Goal: Information Seeking & Learning: Learn about a topic

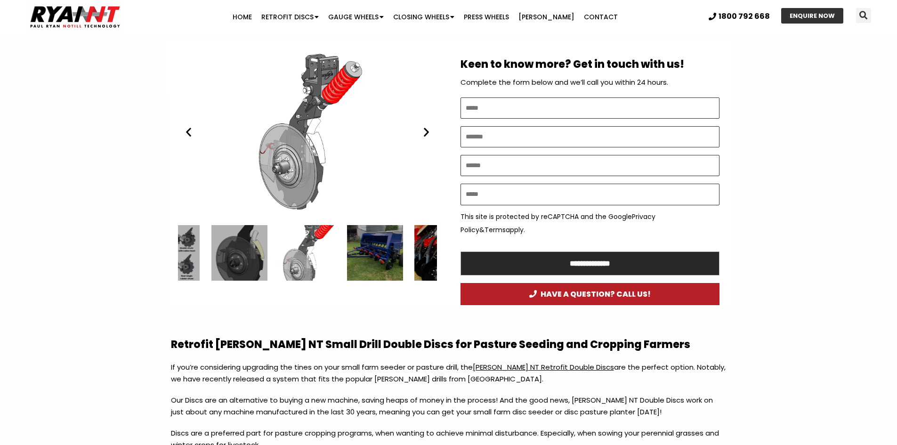
scroll to position [437, 0]
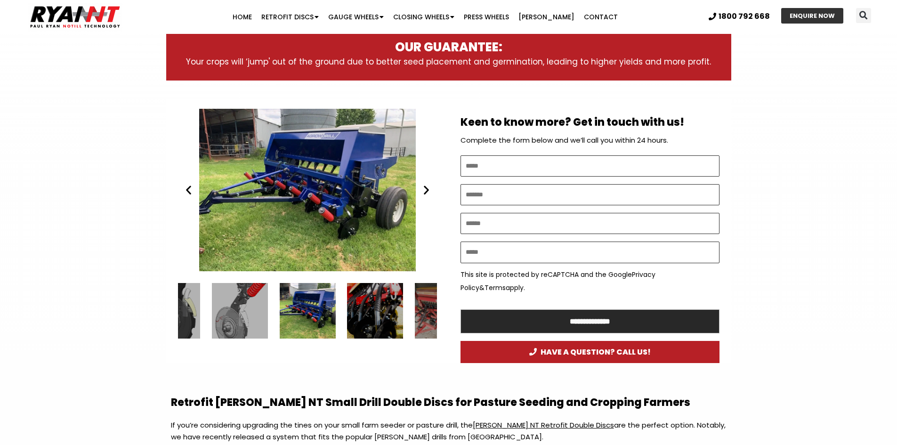
click at [437, 314] on div "Play Play Play Play Play Play" at bounding box center [307, 231] width 282 height 264
click at [426, 315] on div "8 / 15" at bounding box center [443, 311] width 56 height 56
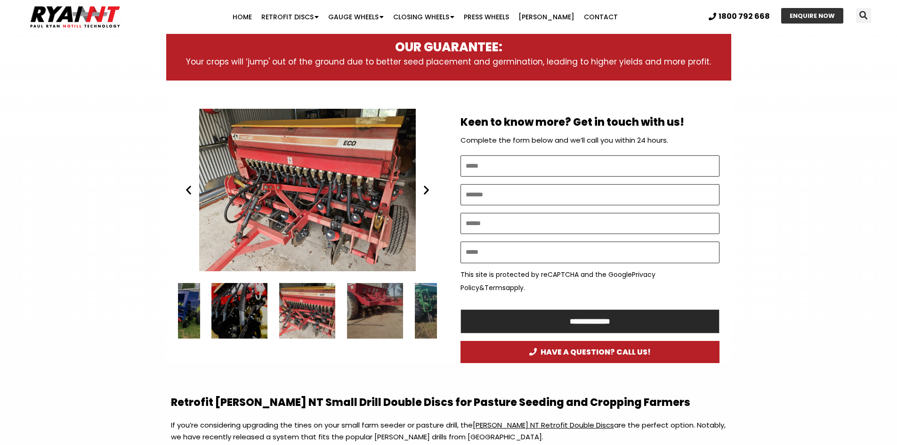
click at [378, 304] on div "9 / 15" at bounding box center [375, 311] width 56 height 56
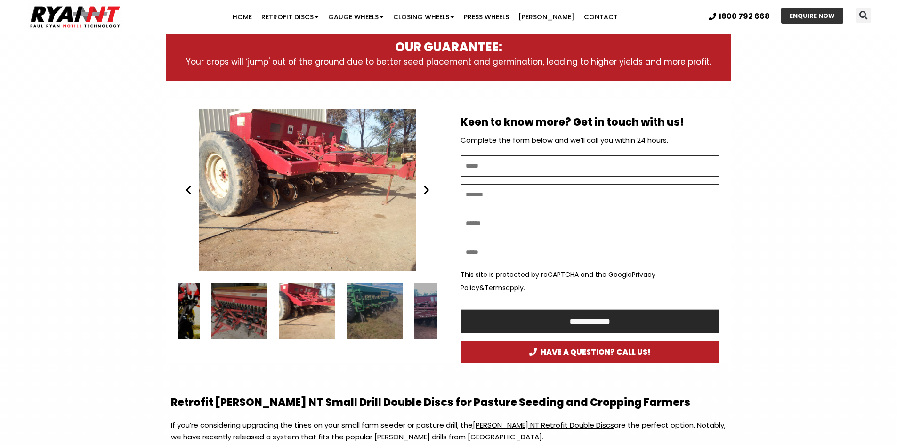
click at [377, 305] on div "10 / 15" at bounding box center [375, 311] width 56 height 56
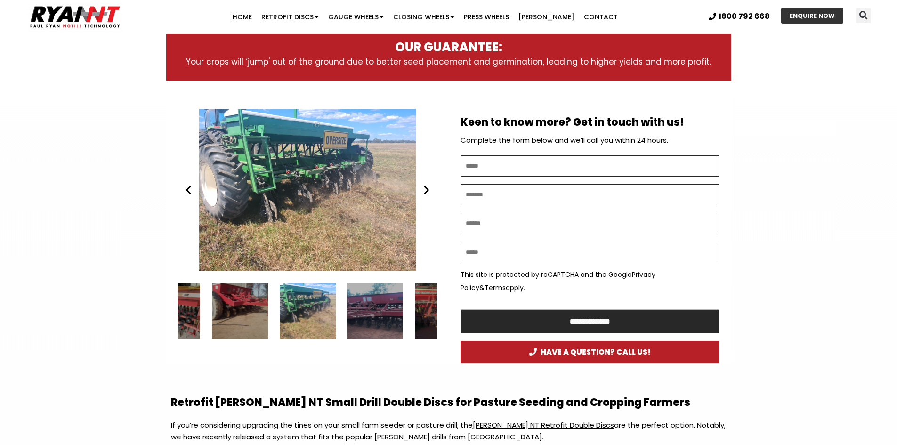
click at [377, 305] on div "11 / 15" at bounding box center [375, 311] width 56 height 56
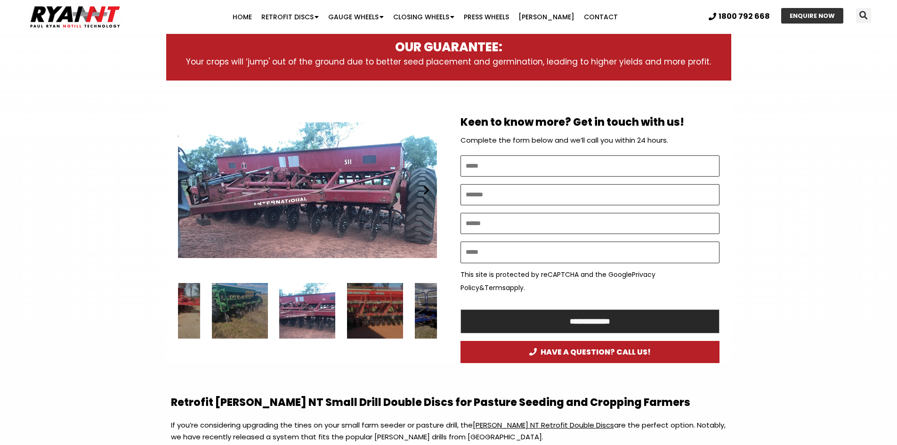
click at [377, 305] on div "12 / 15" at bounding box center [375, 311] width 56 height 56
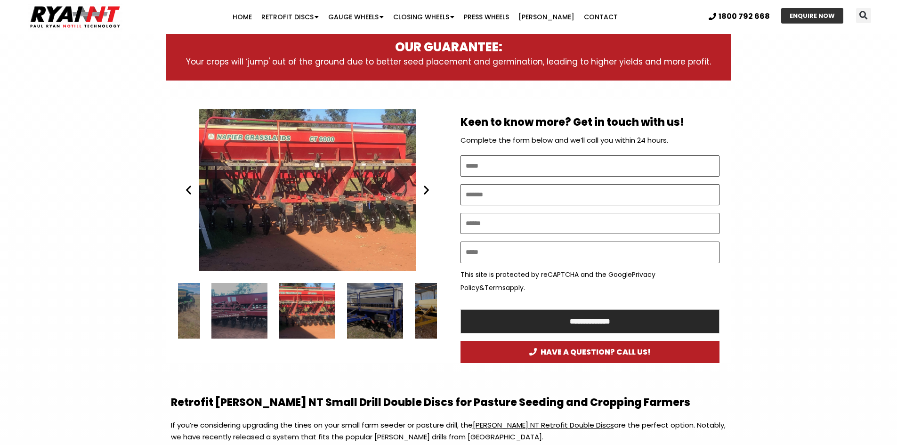
click at [377, 305] on div "13 / 15" at bounding box center [375, 311] width 56 height 56
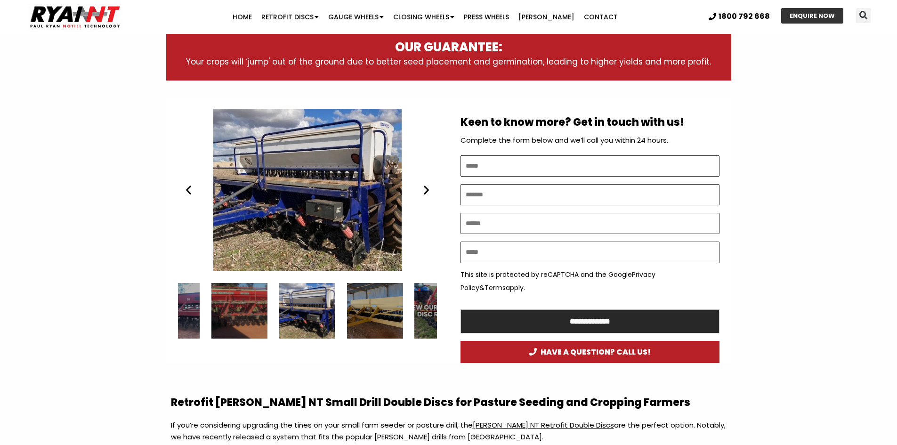
click at [366, 315] on div "14 / 15" at bounding box center [375, 311] width 56 height 56
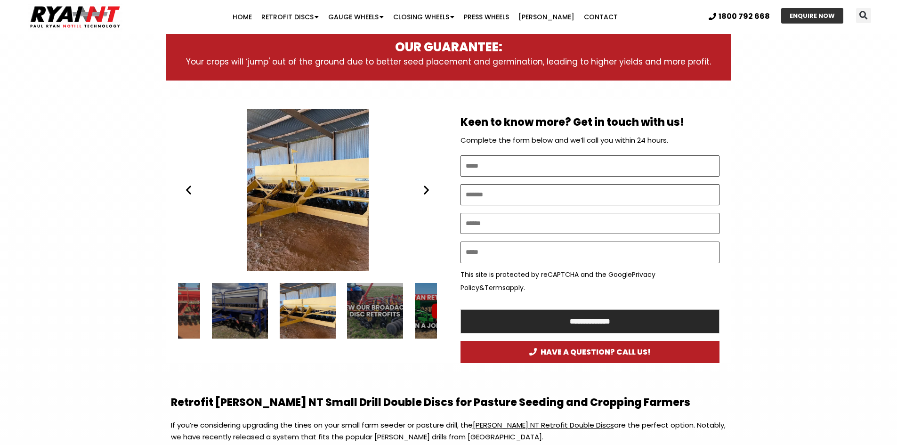
click at [366, 315] on div "15 / 15" at bounding box center [375, 311] width 56 height 56
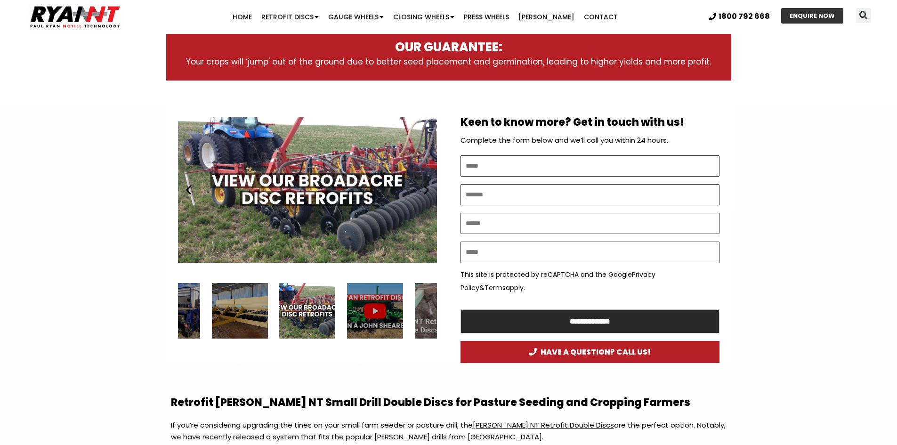
click at [408, 354] on div "Play Play Play Play Play Play" at bounding box center [307, 231] width 282 height 264
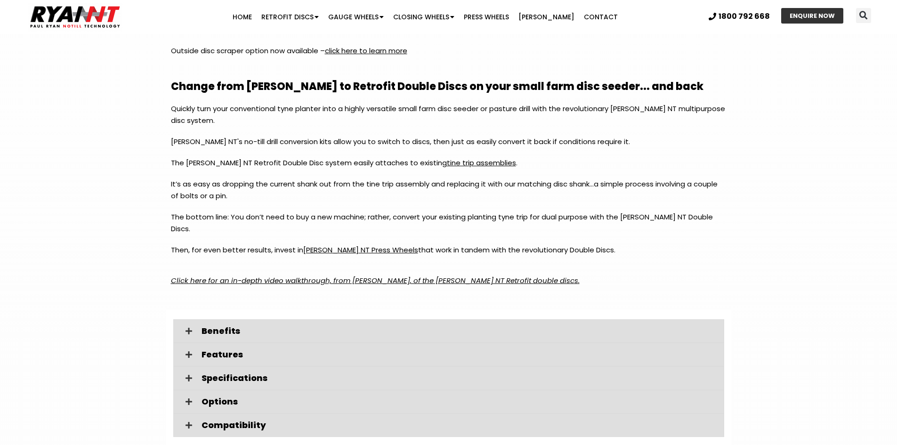
scroll to position [1378, 0]
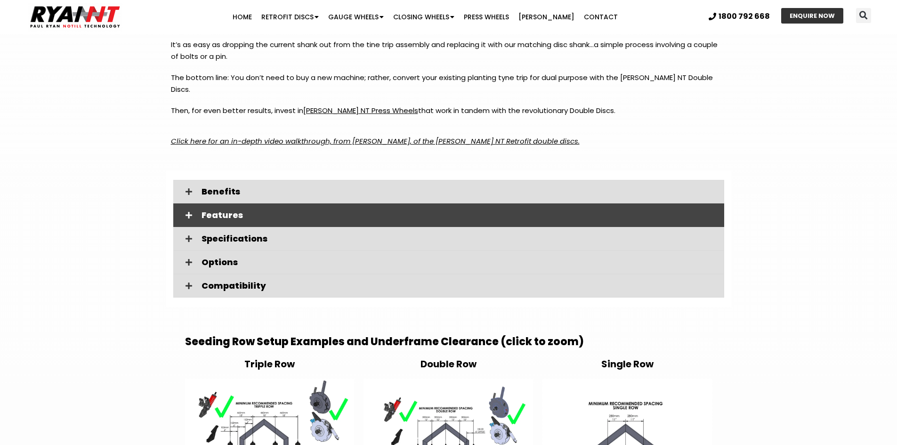
click at [181, 211] on span at bounding box center [189, 215] width 16 height 8
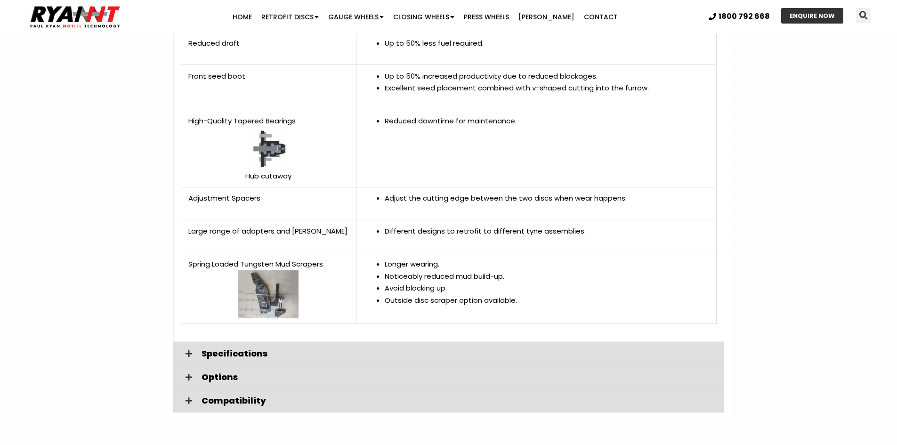
scroll to position [1896, 0]
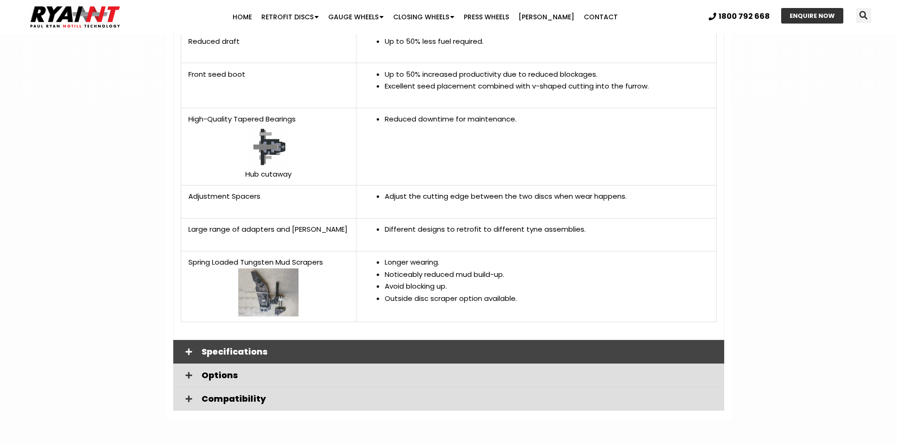
click at [217, 347] on span "Specifications" at bounding box center [458, 351] width 515 height 8
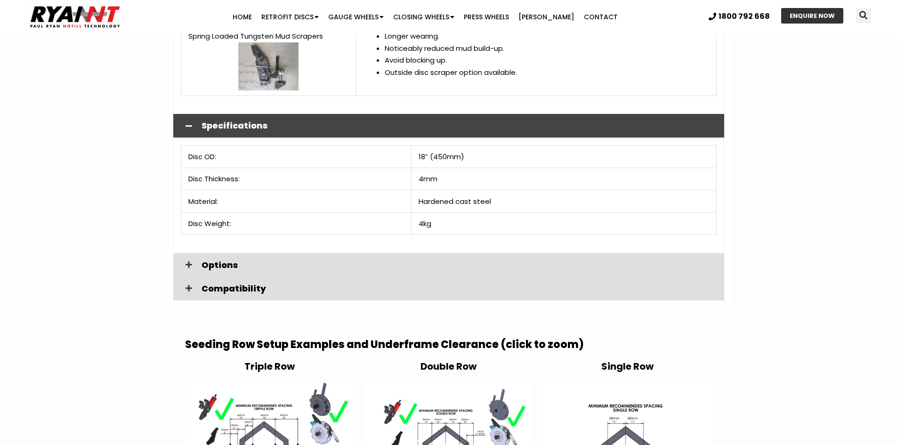
scroll to position [2132, 0]
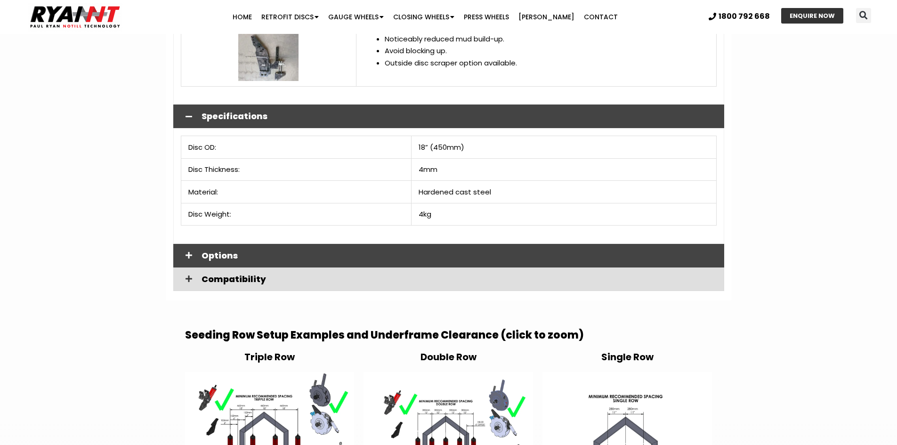
click at [194, 251] on span at bounding box center [189, 255] width 16 height 8
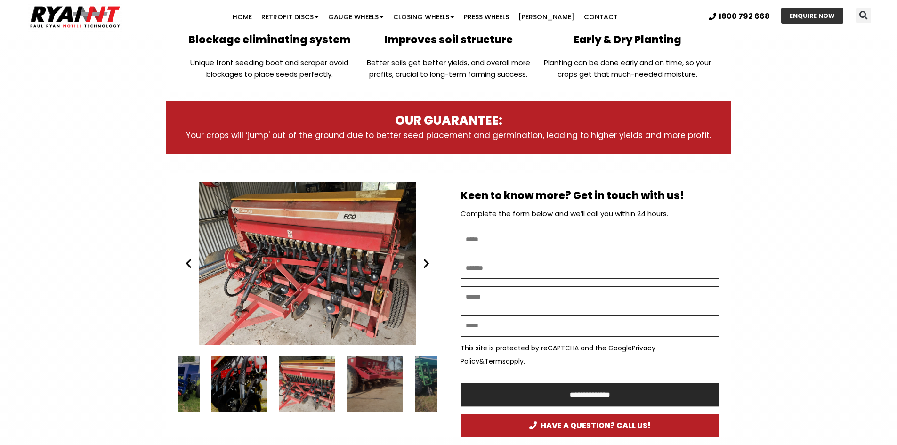
scroll to position [0, 0]
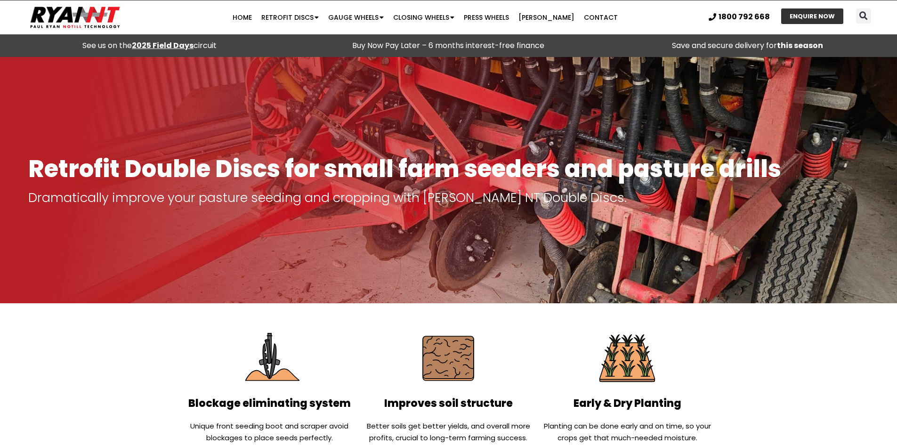
drag, startPoint x: 141, startPoint y: 333, endPoint x: 144, endPoint y: 213, distance: 120.1
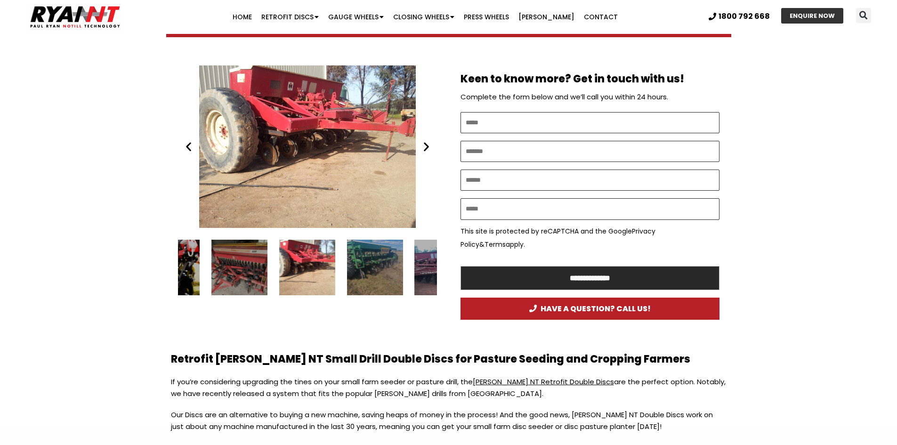
drag, startPoint x: 134, startPoint y: 281, endPoint x: 132, endPoint y: 306, distance: 24.5
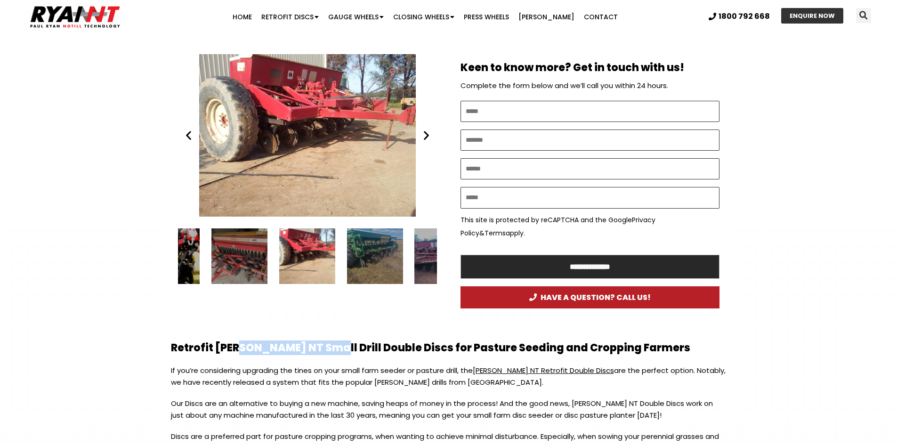
drag, startPoint x: 241, startPoint y: 348, endPoint x: 320, endPoint y: 355, distance: 78.4
click at [320, 381] on p "If you’re considering upgrading the tines on your small farm seeder or pasture …" at bounding box center [448, 380] width 555 height 33
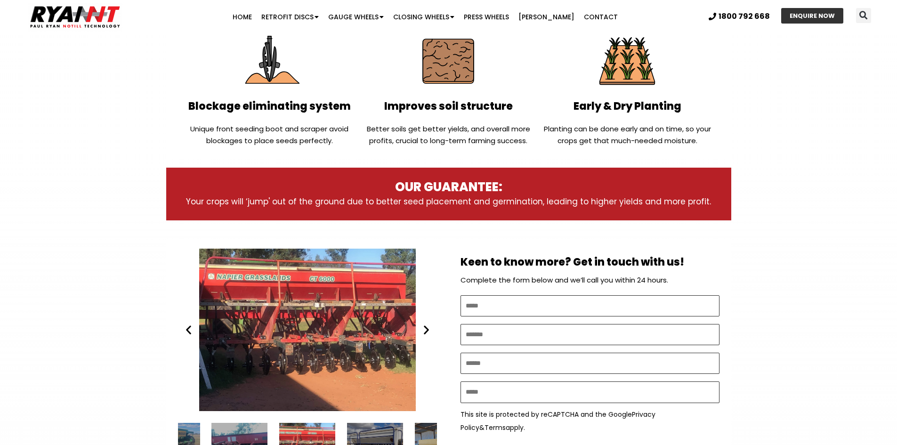
scroll to position [0, 0]
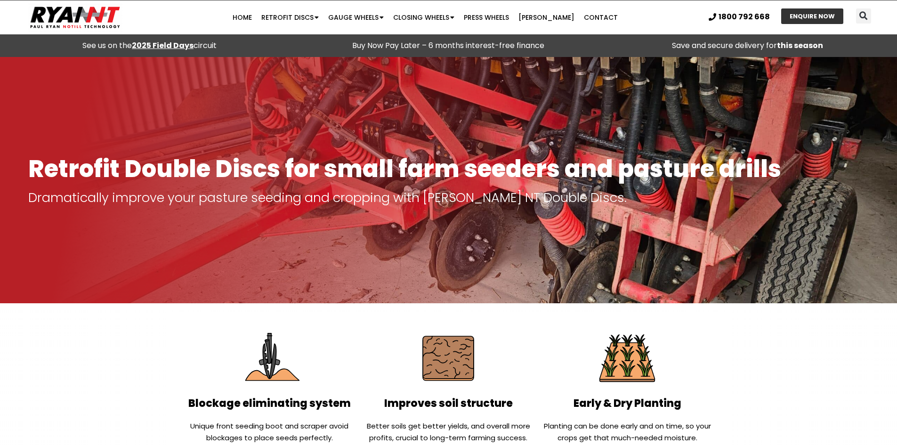
drag, startPoint x: 275, startPoint y: 339, endPoint x: 285, endPoint y: 184, distance: 155.7
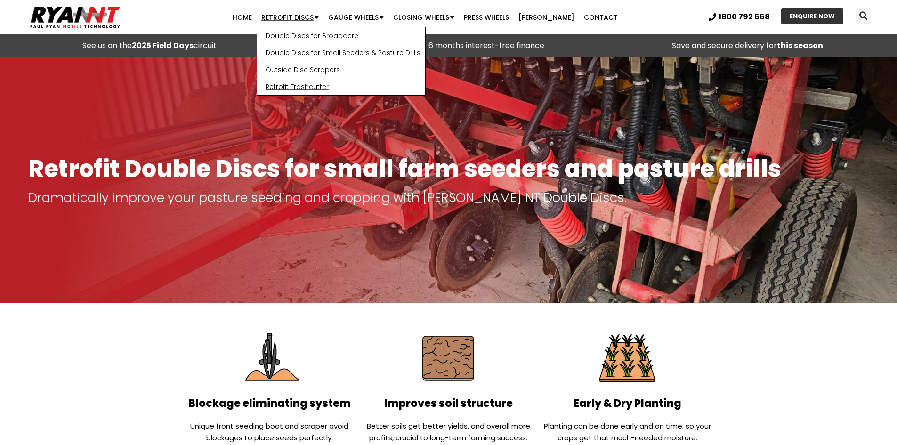
click at [316, 87] on link "Retrofit Trashcutter" at bounding box center [341, 86] width 168 height 17
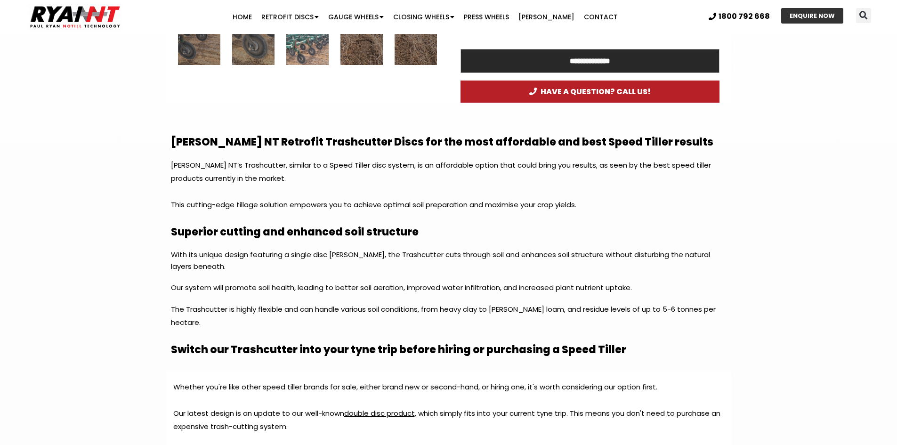
scroll to position [706, 0]
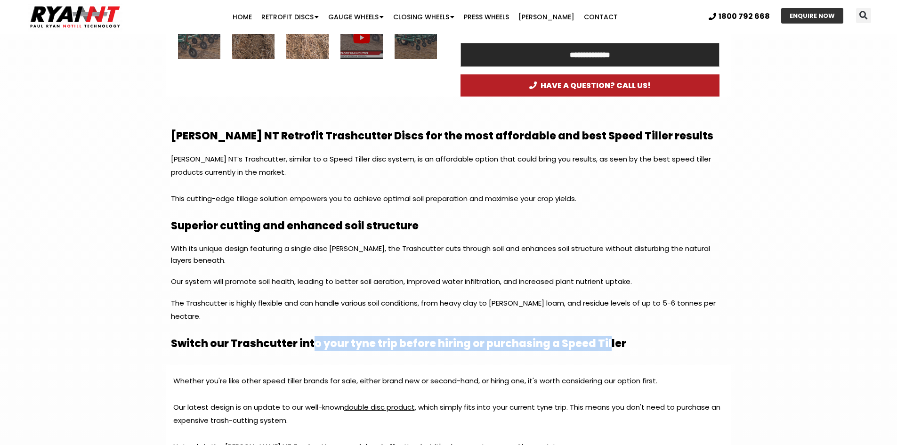
drag, startPoint x: 312, startPoint y: 334, endPoint x: 599, endPoint y: 338, distance: 287.2
click at [599, 338] on div "RYAN NT Retrofit Trashcutter Discs for the most affordable and best Speed Tille…" at bounding box center [448, 240] width 565 height 230
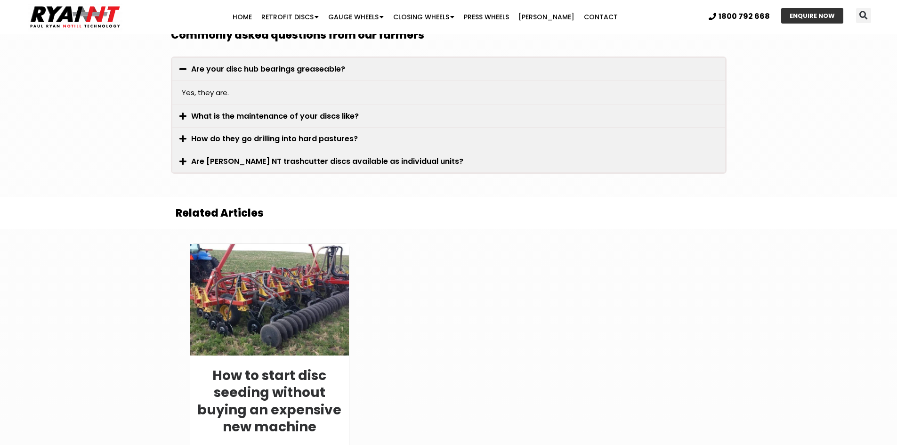
scroll to position [1365, 0]
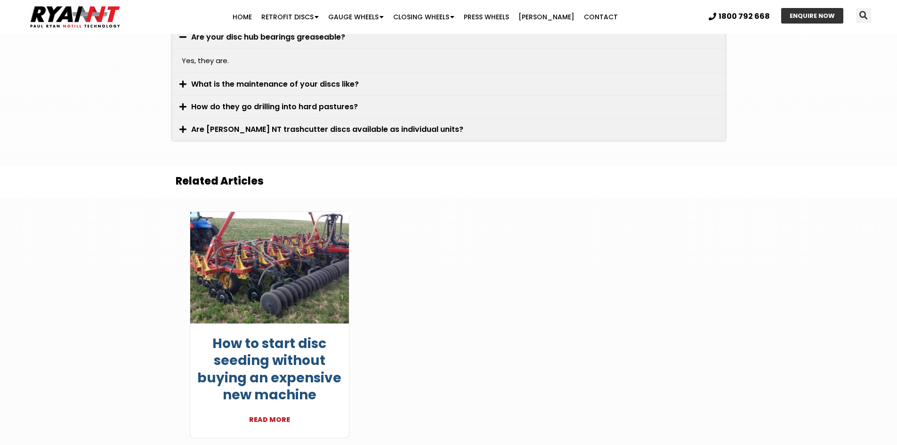
drag, startPoint x: 248, startPoint y: 341, endPoint x: 239, endPoint y: 347, distance: 10.8
click at [248, 341] on link "How to start disc seeding without buying an expensive new machine" at bounding box center [269, 369] width 144 height 70
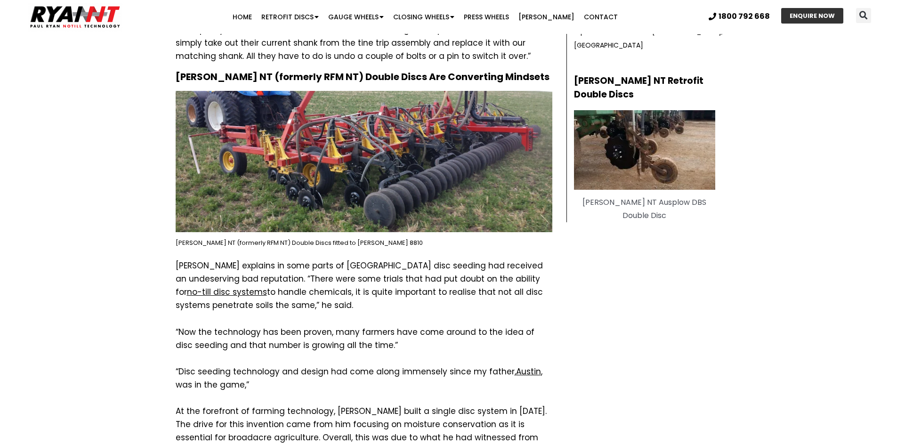
scroll to position [518, 0]
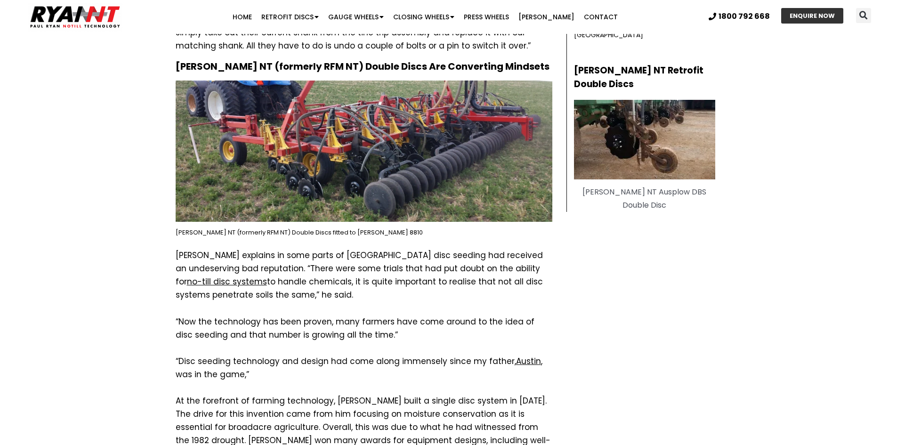
drag, startPoint x: 249, startPoint y: 283, endPoint x: 445, endPoint y: 292, distance: 195.6
click at [445, 292] on p "Paul explains in some parts of Australia disc seeding had received an undeservi…" at bounding box center [364, 275] width 377 height 53
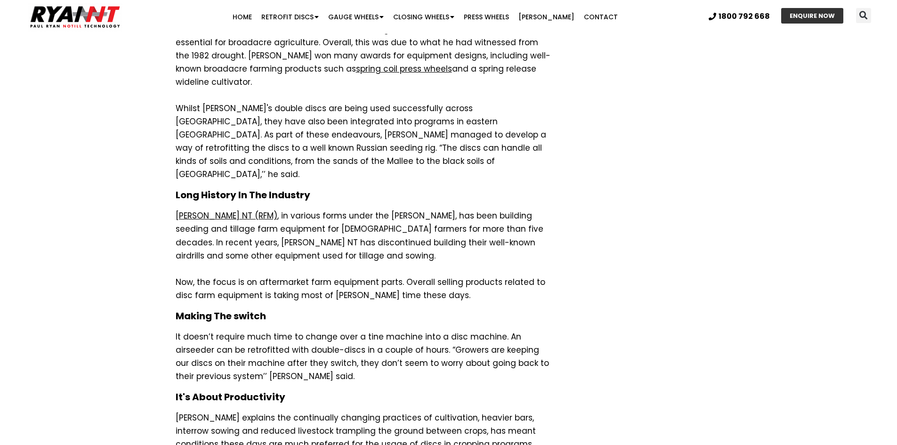
scroll to position [847, 0]
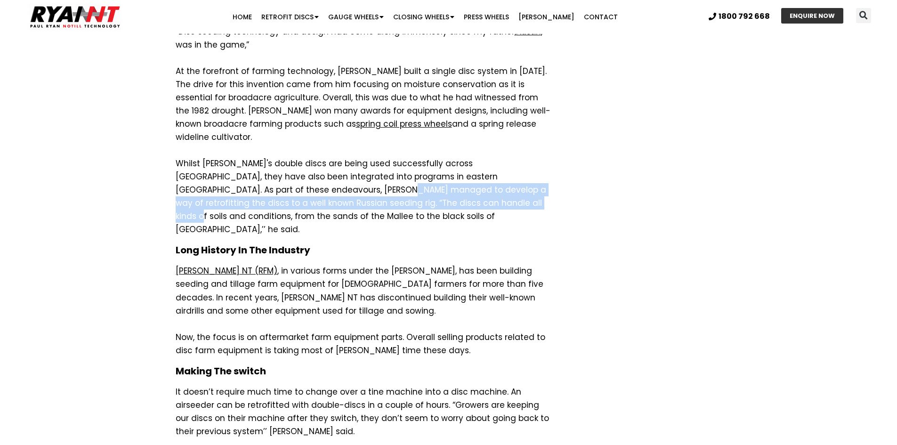
drag, startPoint x: 255, startPoint y: 177, endPoint x: 390, endPoint y: 186, distance: 134.9
click at [390, 186] on p "Whilst Paul's double discs are being used successfully across Australia, they h…" at bounding box center [364, 196] width 377 height 79
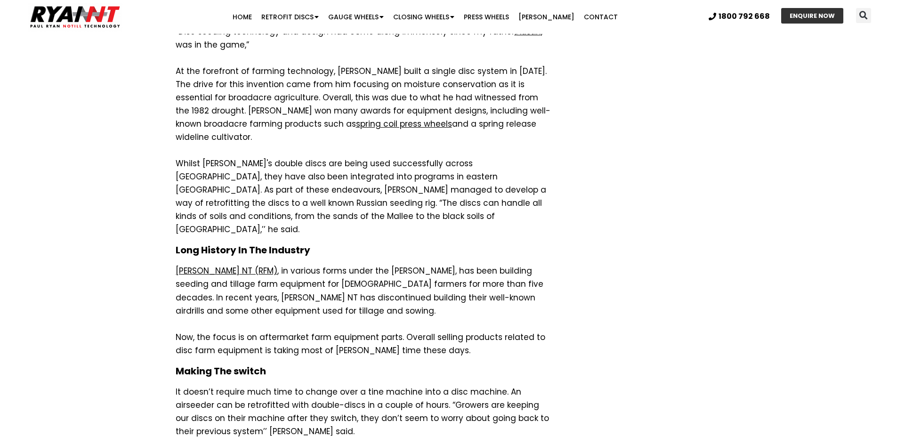
click at [418, 200] on p "Whilst Paul's double discs are being used successfully across Australia, they h…" at bounding box center [364, 196] width 377 height 79
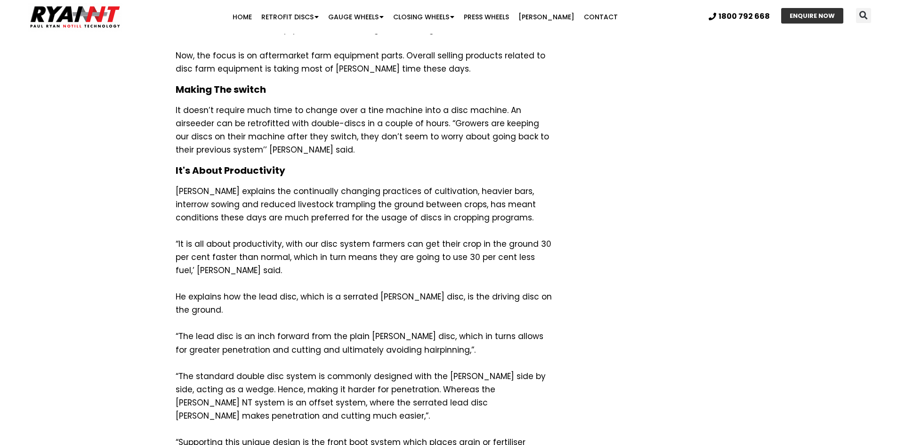
scroll to position [1130, 0]
drag, startPoint x: 300, startPoint y: 307, endPoint x: 374, endPoint y: 314, distance: 74.2
click at [374, 329] on p "“The lead disc is an inch forward from the plain coulter disc, which in turns a…" at bounding box center [364, 342] width 377 height 26
click at [418, 329] on p "“The lead disc is an inch forward from the plain coulter disc, which in turns a…" at bounding box center [364, 342] width 377 height 26
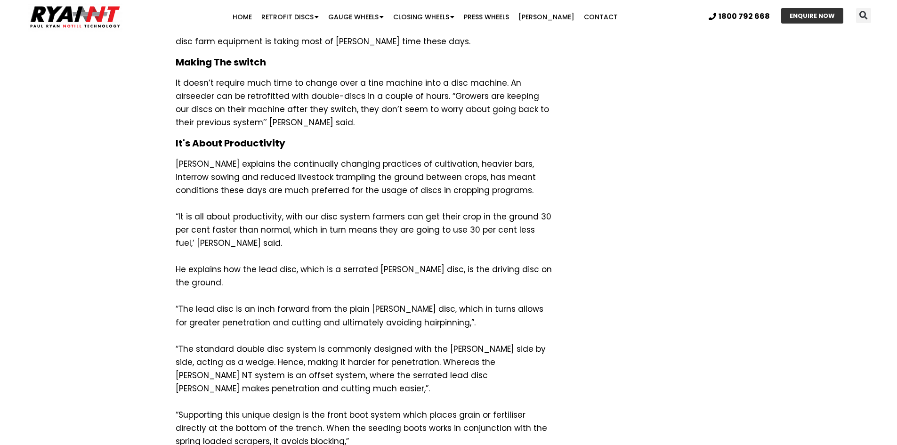
scroll to position [1177, 0]
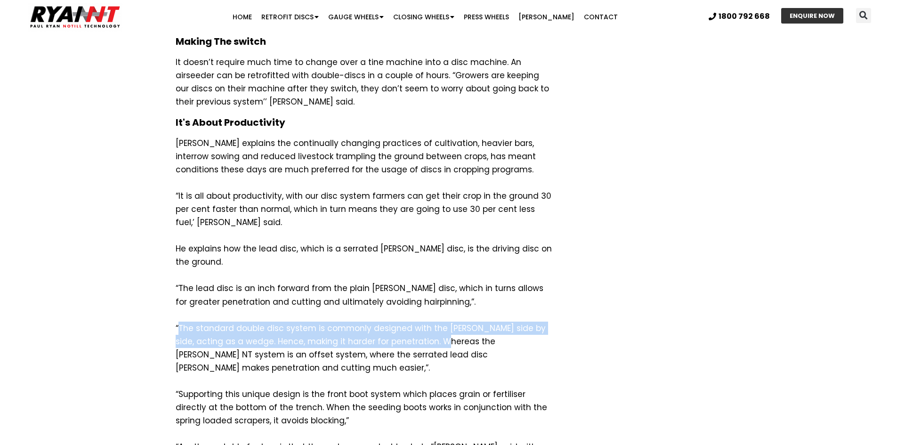
drag, startPoint x: 178, startPoint y: 306, endPoint x: 421, endPoint y: 308, distance: 242.9
click at [421, 322] on p "“The standard double disc system is commonly designed with the coulter side by …" at bounding box center [364, 348] width 377 height 53
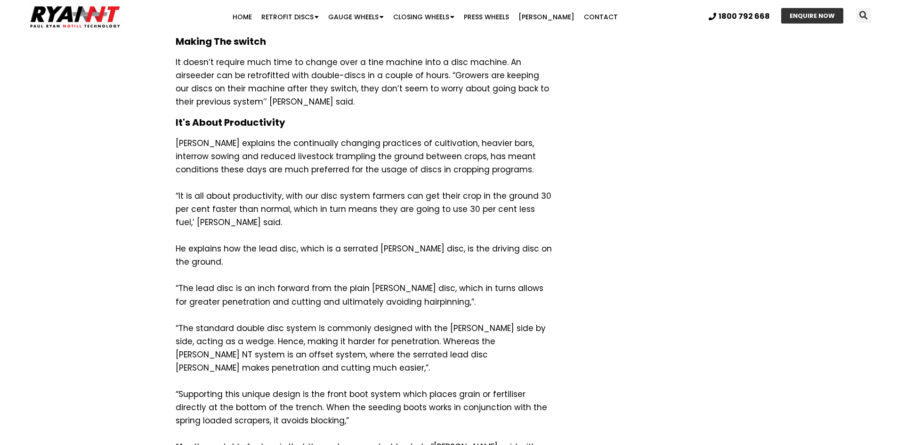
click at [440, 322] on p "“The standard double disc system is commonly designed with the coulter side by …" at bounding box center [364, 348] width 377 height 53
drag, startPoint x: 186, startPoint y: 382, endPoint x: 358, endPoint y: 382, distance: 171.8
click at [358, 387] on p "“Supporting this unique design is the front boot system which places grain or f…" at bounding box center [364, 407] width 377 height 40
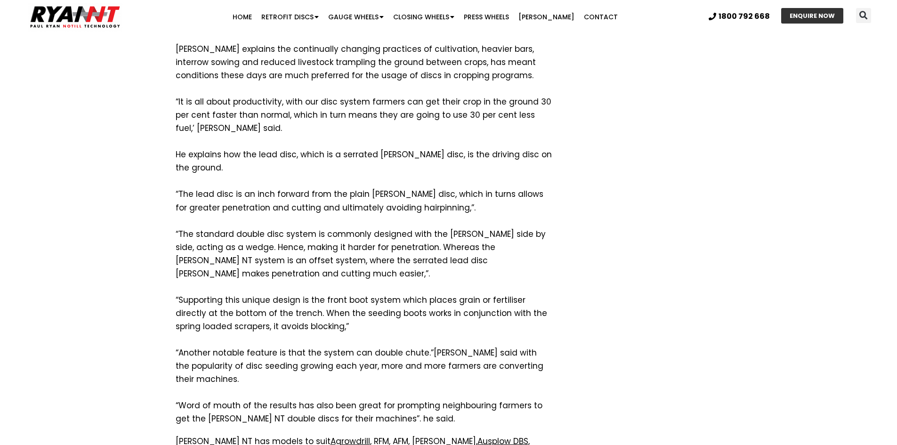
scroll to position [1553, 0]
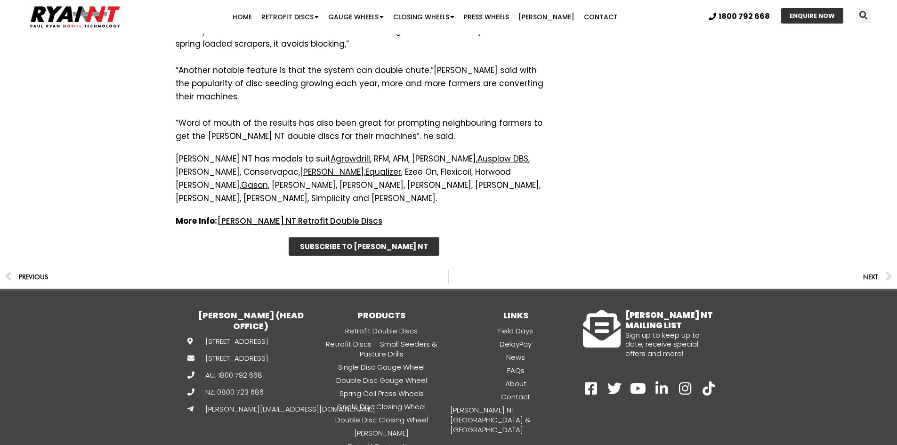
drag, startPoint x: 183, startPoint y: 209, endPoint x: 189, endPoint y: 176, distance: 33.9
click at [454, 16] on span "Menu" at bounding box center [451, 17] width 5 height 16
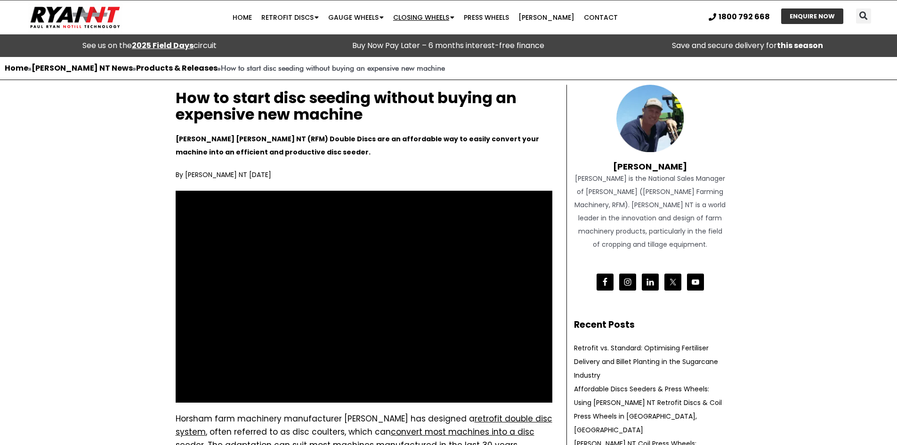
click at [444, 17] on link "Closing Wheels" at bounding box center [423, 17] width 71 height 19
click at [442, 38] on link "Single Disc Closing Wheel" at bounding box center [440, 35] width 103 height 17
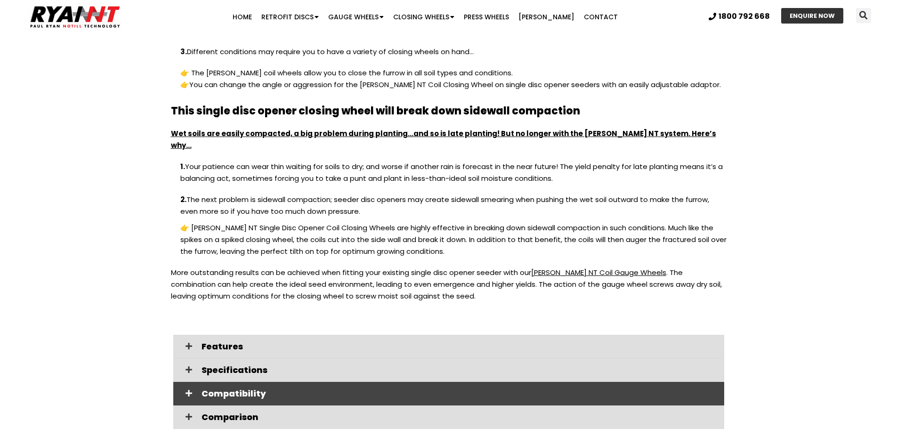
scroll to position [1130, 0]
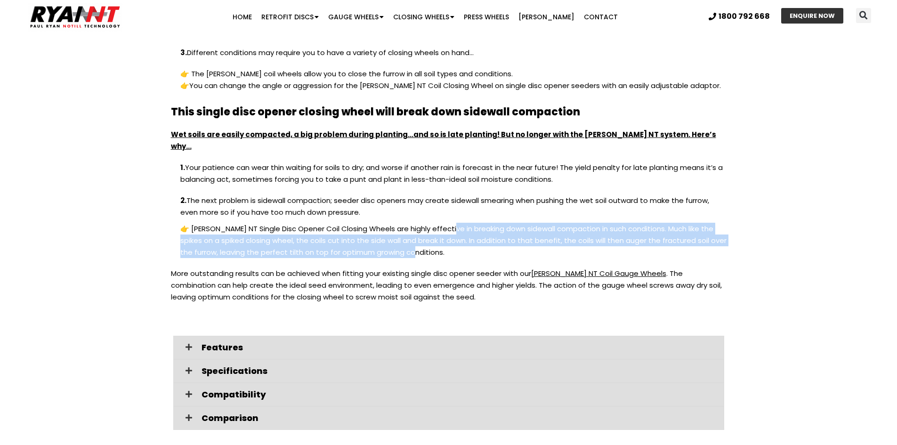
drag, startPoint x: 452, startPoint y: 207, endPoint x: 688, endPoint y: 225, distance: 236.1
click at [688, 225] on p "👉 [PERSON_NAME] NT Single Disc Opener Coil Closing Wheels are highly effective …" at bounding box center [448, 245] width 555 height 45
click at [442, 223] on p "👉 [PERSON_NAME] NT Single Disc Opener Coil Closing Wheels are highly effective …" at bounding box center [448, 245] width 555 height 45
click at [441, 229] on p "👉 [PERSON_NAME] NT Single Disc Opener Coil Closing Wheels are highly effective …" at bounding box center [448, 245] width 555 height 45
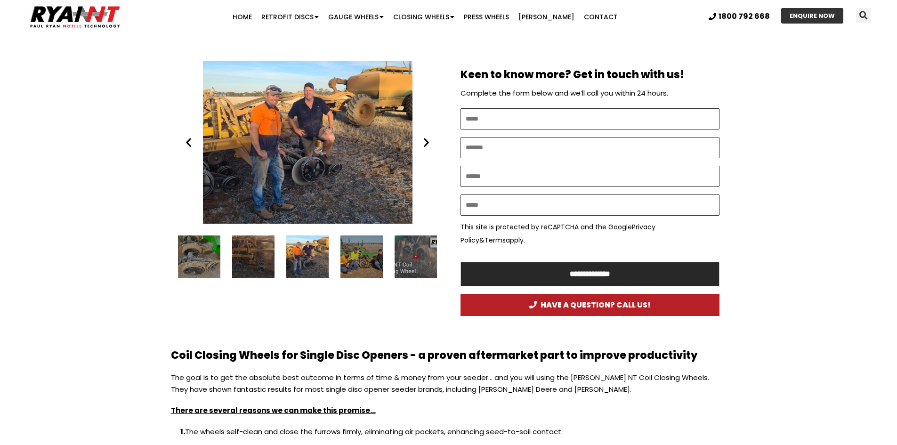
scroll to position [471, 0]
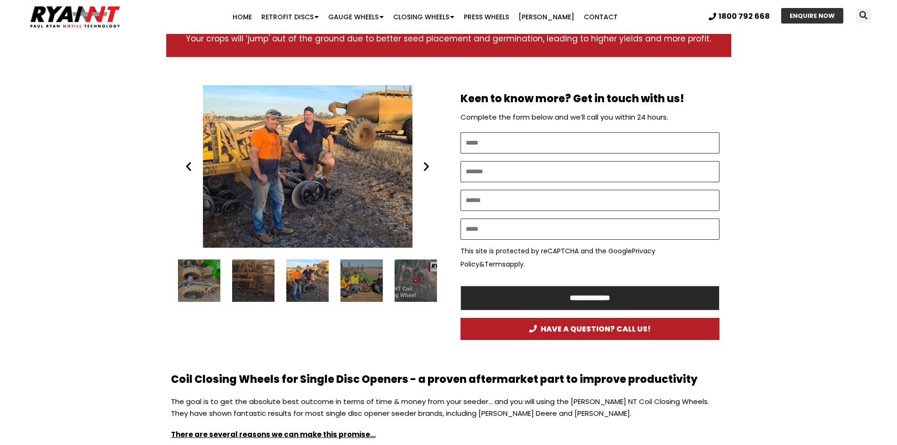
click at [292, 264] on div "Serafin single disc opener with closing wheels and gauge wheels owner" at bounding box center [307, 280] width 42 height 42
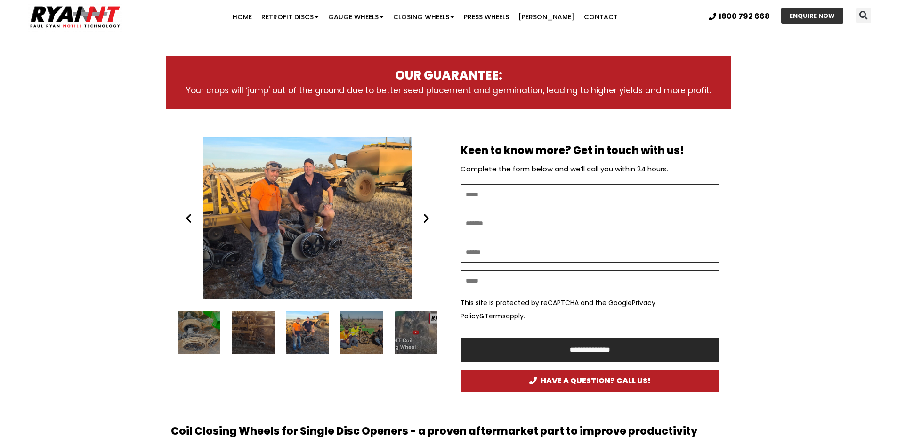
scroll to position [424, 0]
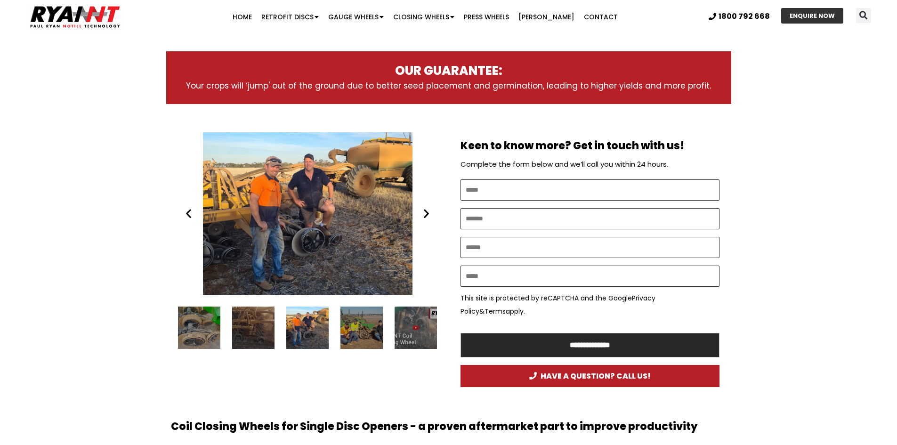
click at [237, 332] on div "10 / 12" at bounding box center [253, 327] width 42 height 42
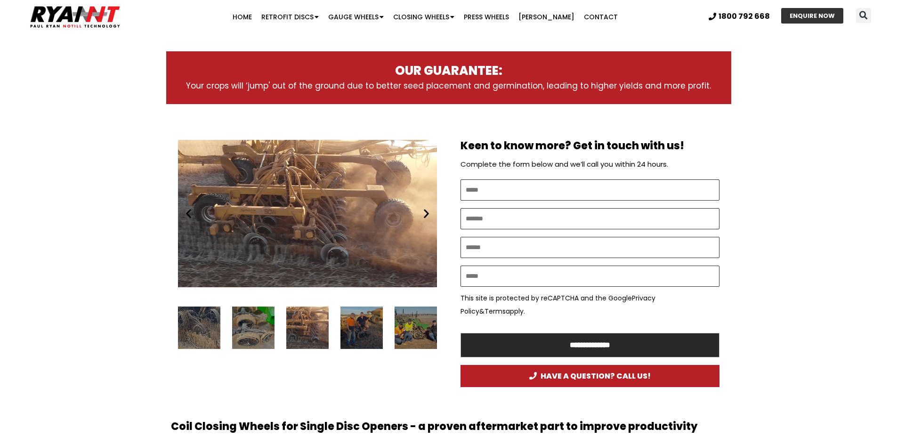
click at [241, 321] on div "9 / 12" at bounding box center [253, 327] width 42 height 42
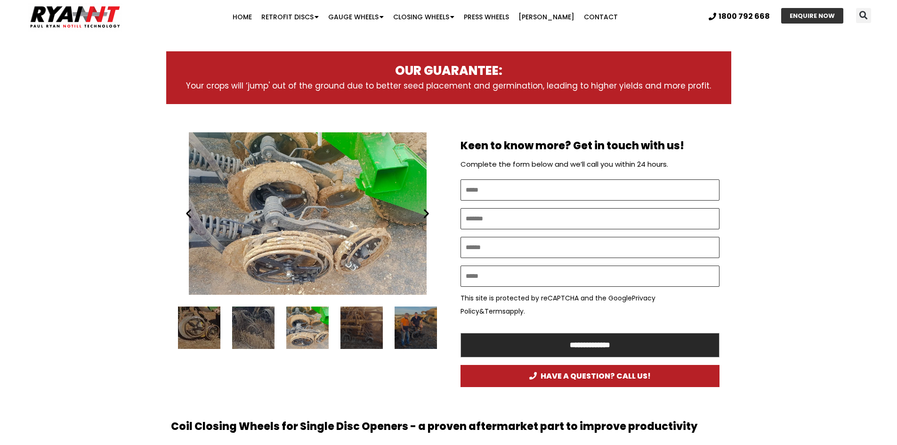
click at [241, 321] on div "8 / 12" at bounding box center [253, 327] width 42 height 42
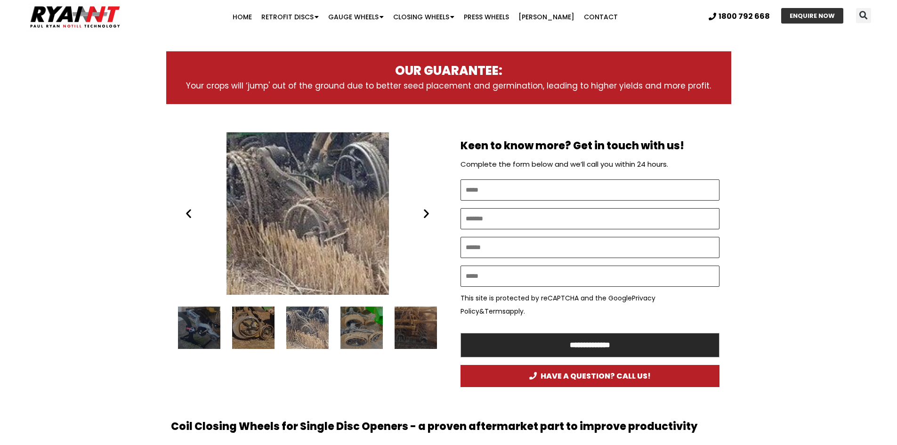
click at [241, 321] on div "7 / 12" at bounding box center [253, 327] width 42 height 42
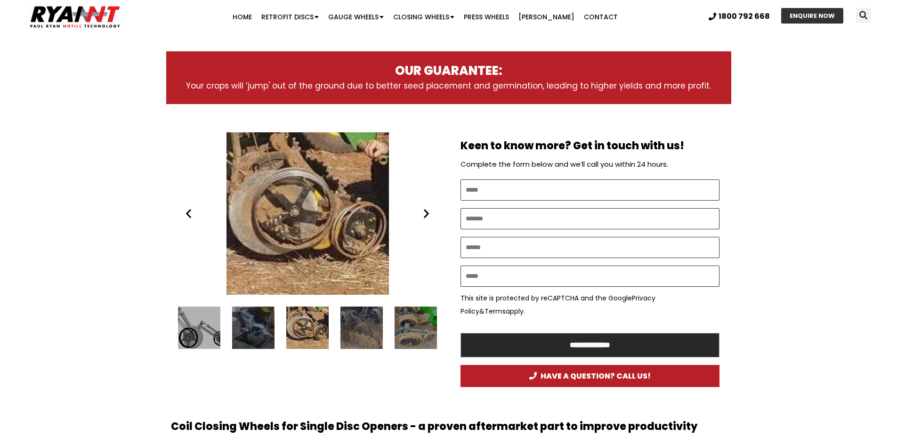
click at [241, 321] on div "6 / 12" at bounding box center [253, 327] width 42 height 42
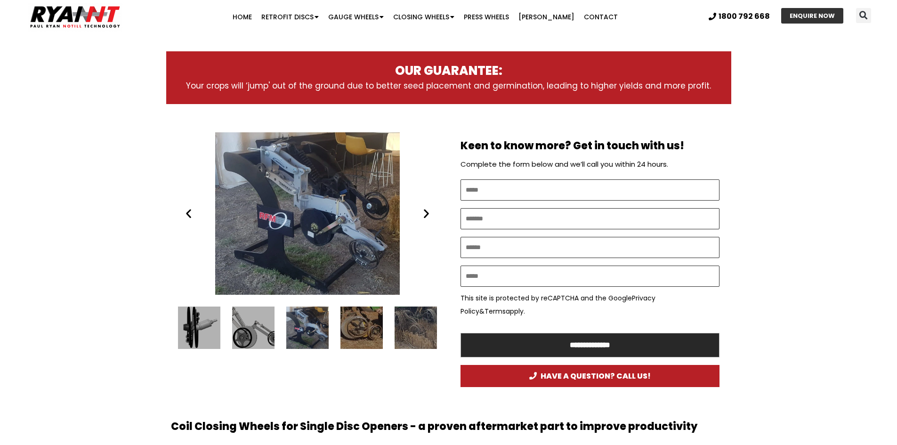
click at [241, 321] on div "5 / 12" at bounding box center [253, 327] width 42 height 42
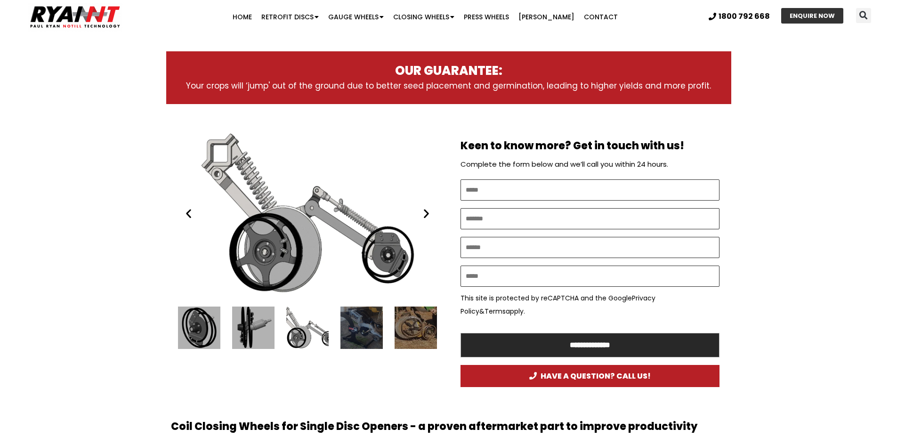
click at [349, 319] on div "6 / 12" at bounding box center [361, 327] width 42 height 42
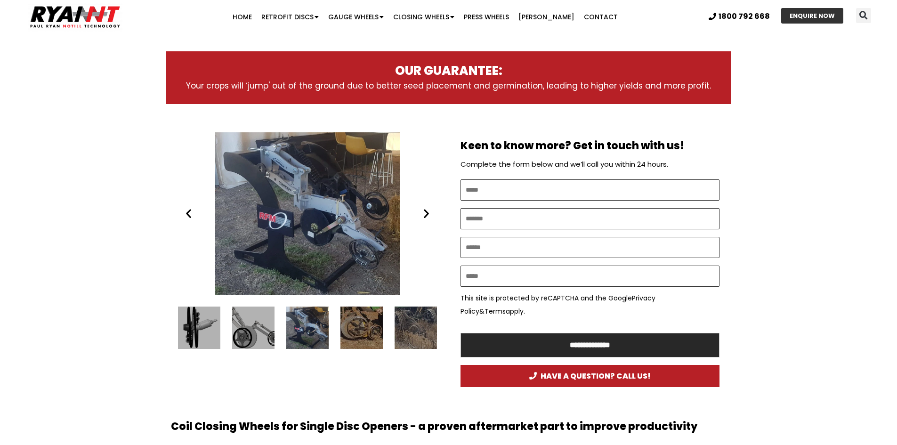
click at [265, 322] on div "5 / 12" at bounding box center [253, 327] width 42 height 42
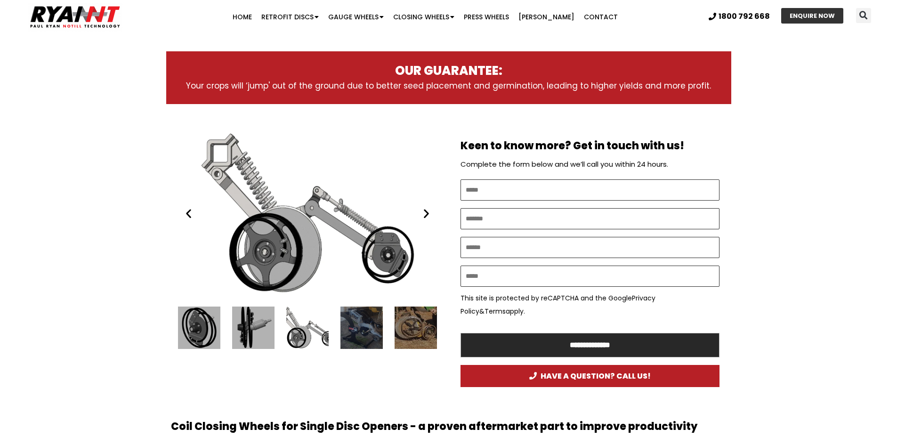
click at [265, 322] on div "4 / 12" at bounding box center [253, 327] width 42 height 42
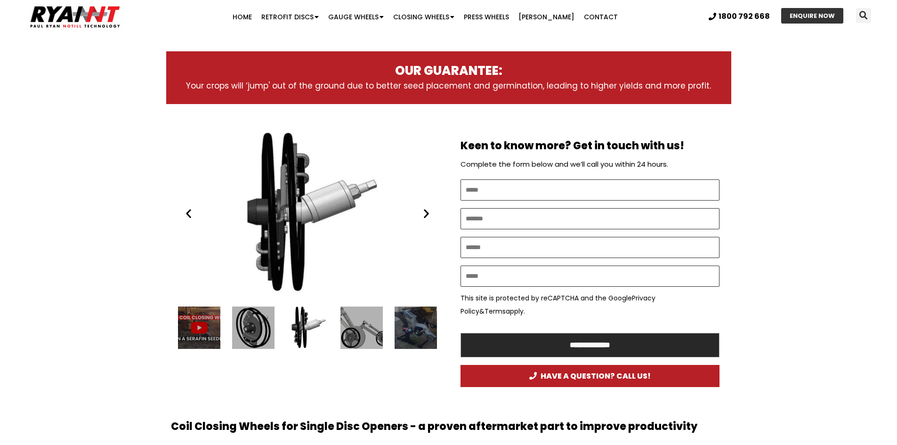
click at [265, 322] on div "3 / 12" at bounding box center [253, 327] width 42 height 42
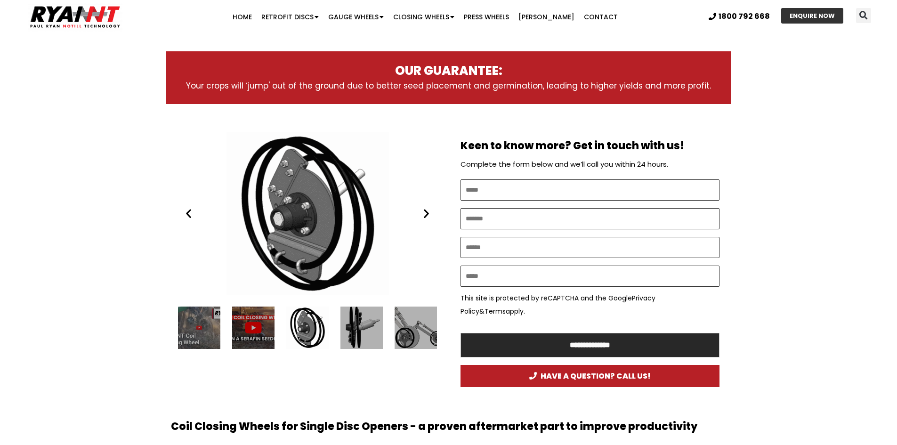
click at [265, 322] on div "2 / 12" at bounding box center [253, 327] width 42 height 42
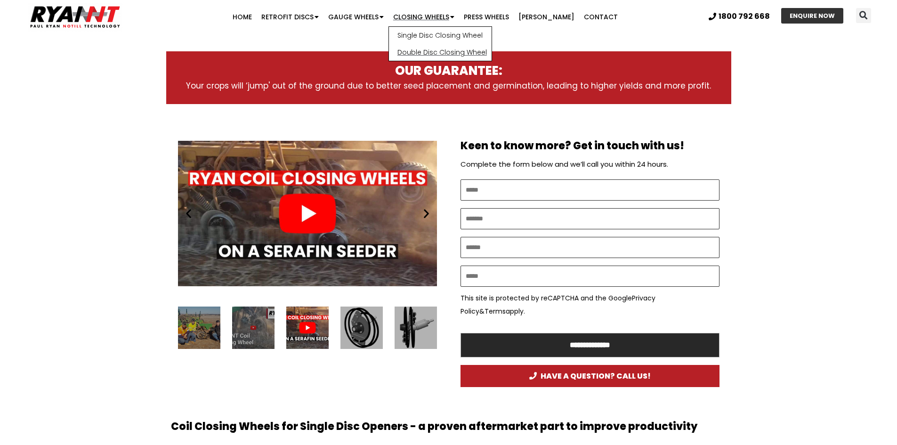
click at [434, 54] on link "Double Disc Closing Wheel" at bounding box center [440, 52] width 103 height 17
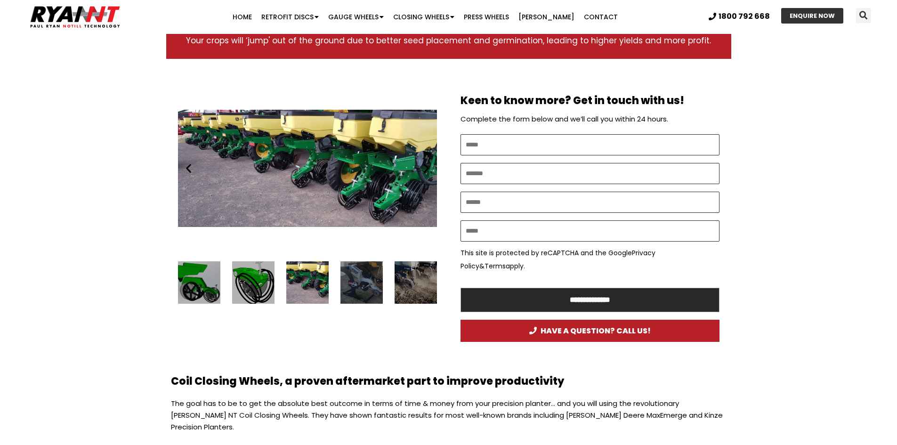
scroll to position [424, 0]
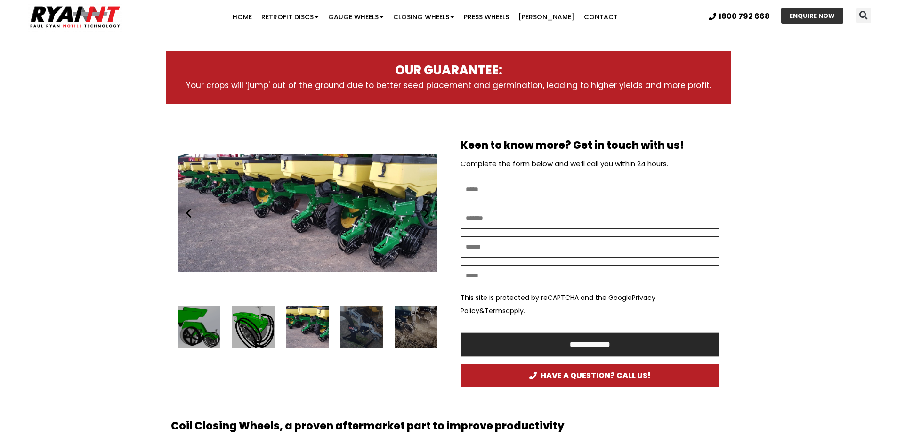
click at [322, 318] on div "RYAN NT Coil Gauge and coil Closing Wheels Planter Row Units" at bounding box center [307, 327] width 42 height 42
click at [309, 318] on div "RYAN NT Coil Gauge and coil Closing Wheels Planter Row Units" at bounding box center [307, 327] width 42 height 42
click at [361, 313] on div "6 / 13" at bounding box center [361, 327] width 42 height 42
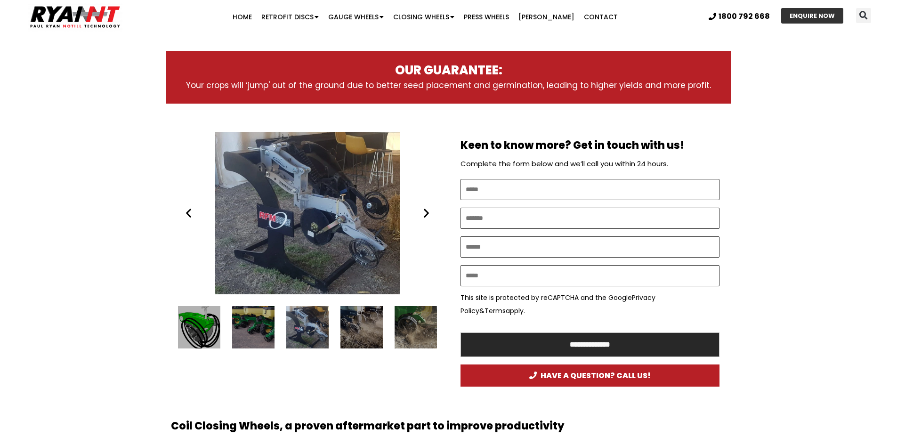
click at [332, 229] on div "Single disc opener and double disc- Ryan nt coil Gauge and coil closing wheel f…" at bounding box center [307, 213] width 259 height 162
click at [350, 319] on div "7 / 13" at bounding box center [361, 327] width 42 height 42
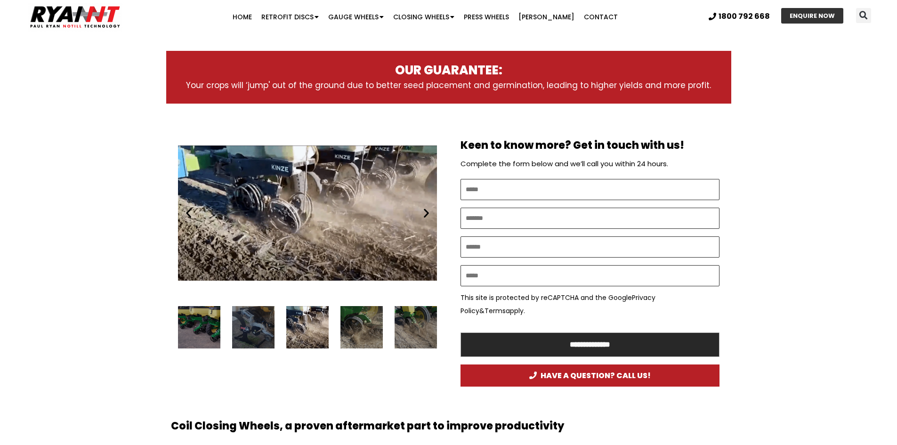
click at [350, 319] on div "8 / 13" at bounding box center [361, 327] width 42 height 42
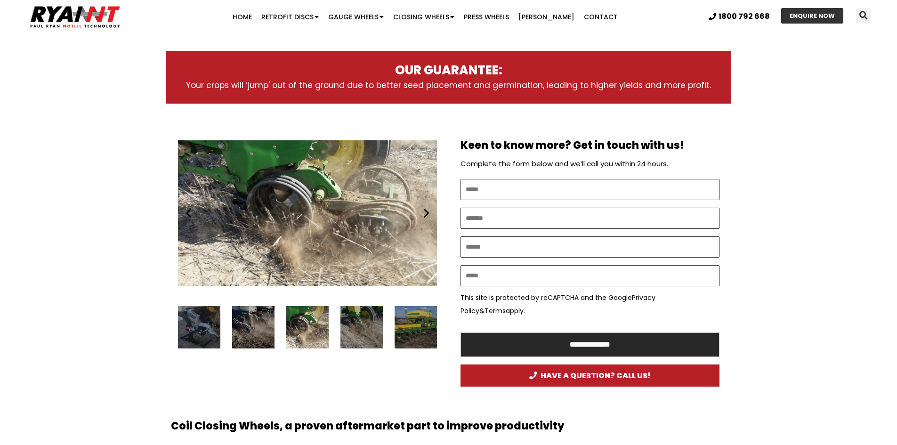
click at [350, 319] on div "9 / 13" at bounding box center [361, 327] width 42 height 42
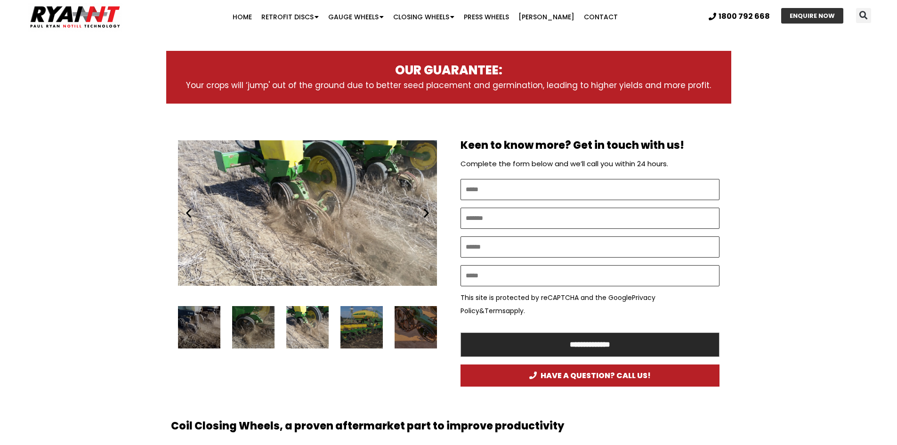
click at [350, 319] on div "10 / 13" at bounding box center [361, 327] width 42 height 42
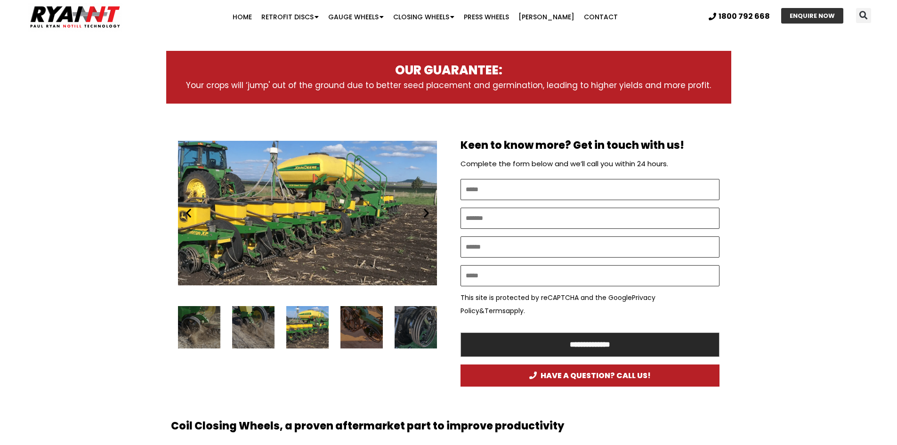
click at [350, 319] on div "11 / 13" at bounding box center [361, 327] width 42 height 42
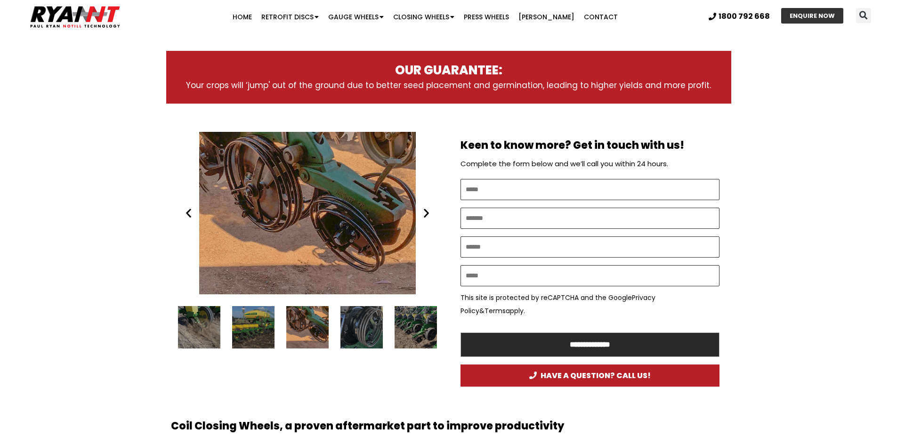
click at [350, 319] on div "12 / 13" at bounding box center [361, 327] width 42 height 42
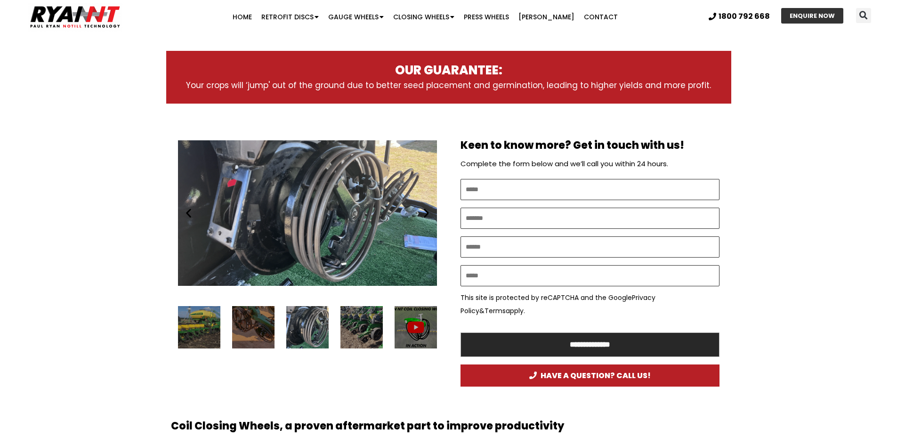
click at [350, 319] on div "13 / 13" at bounding box center [361, 327] width 42 height 42
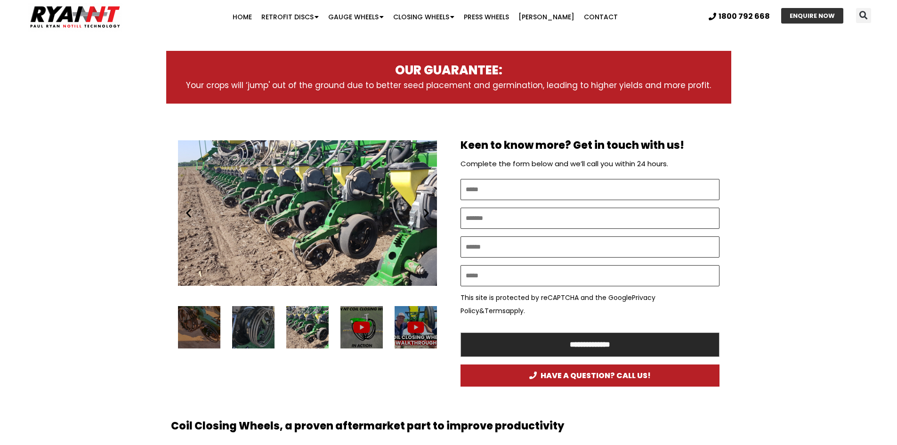
click at [350, 319] on div "1 / 13" at bounding box center [361, 327] width 42 height 42
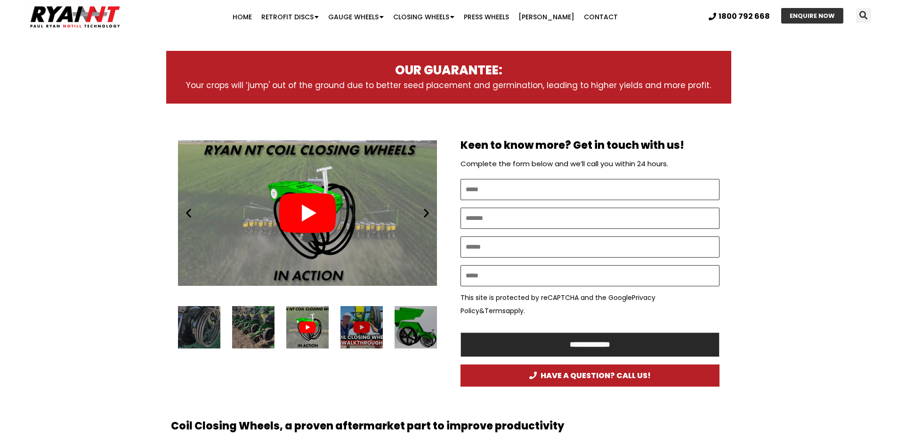
click at [297, 203] on div "Play" at bounding box center [307, 213] width 259 height 162
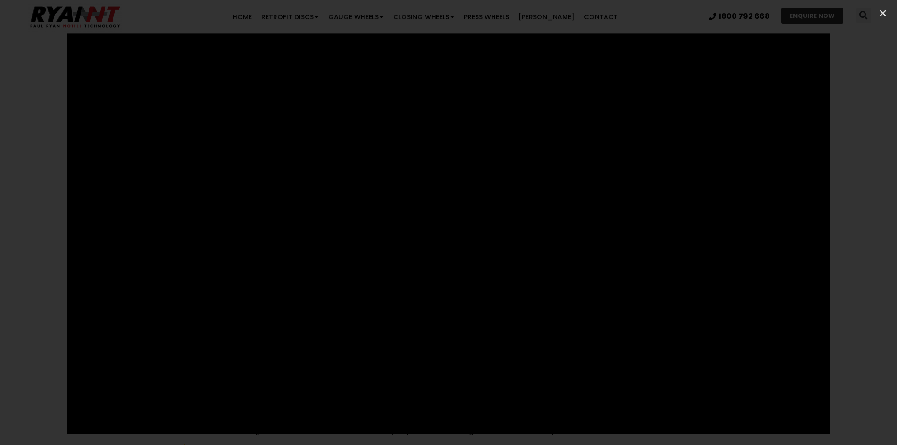
scroll to position [753, 0]
click at [881, 12] on icon "Close (Esc)" at bounding box center [882, 12] width 9 height 9
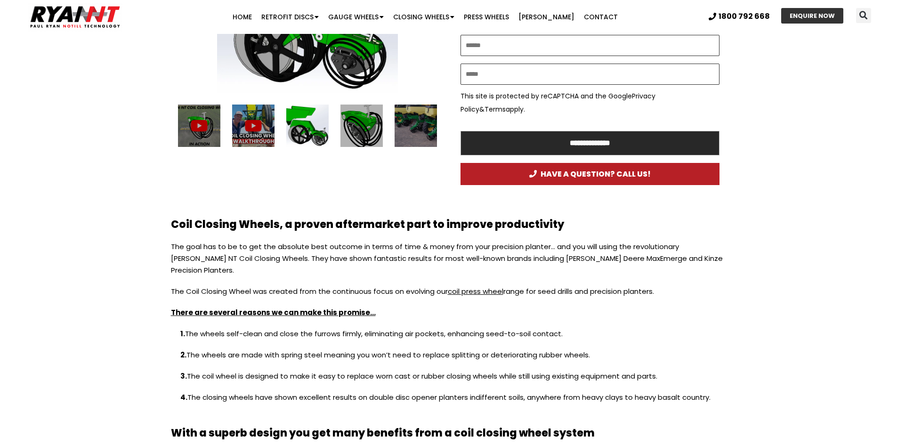
scroll to position [612, 0]
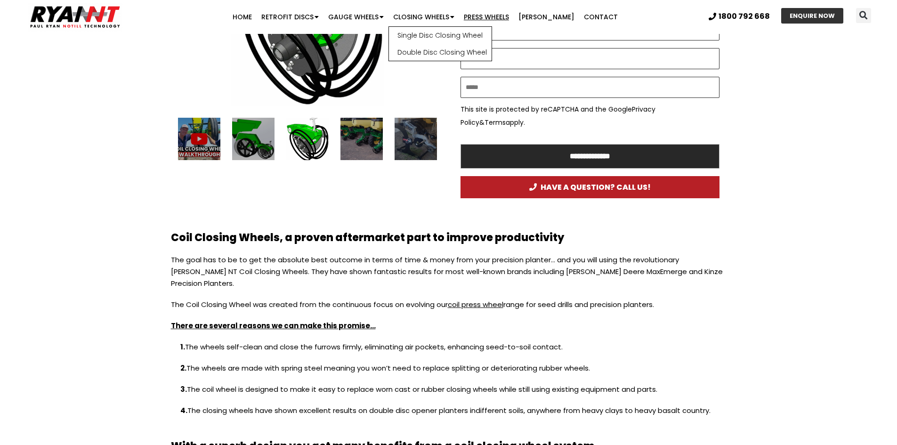
click at [512, 14] on link "Press Wheels" at bounding box center [486, 17] width 55 height 19
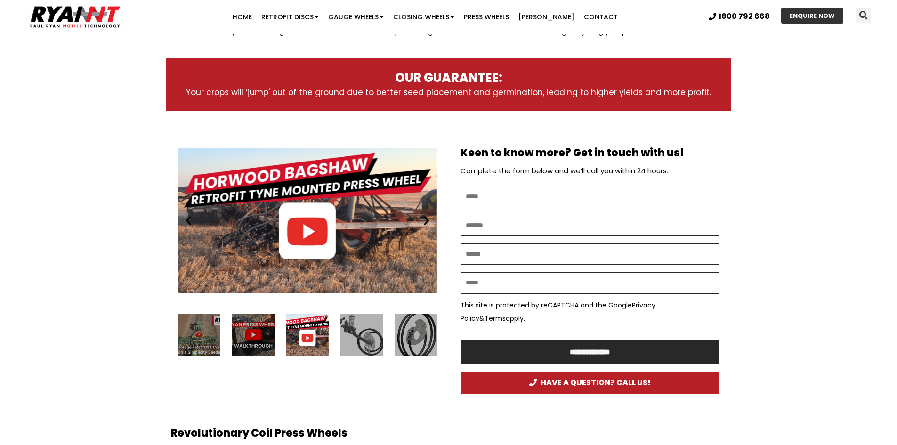
scroll to position [471, 0]
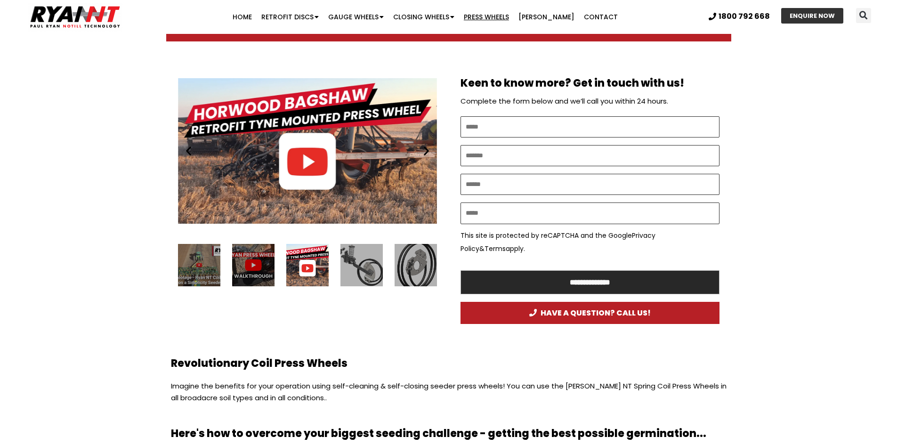
click at [360, 267] on div "4 / 24" at bounding box center [361, 265] width 42 height 42
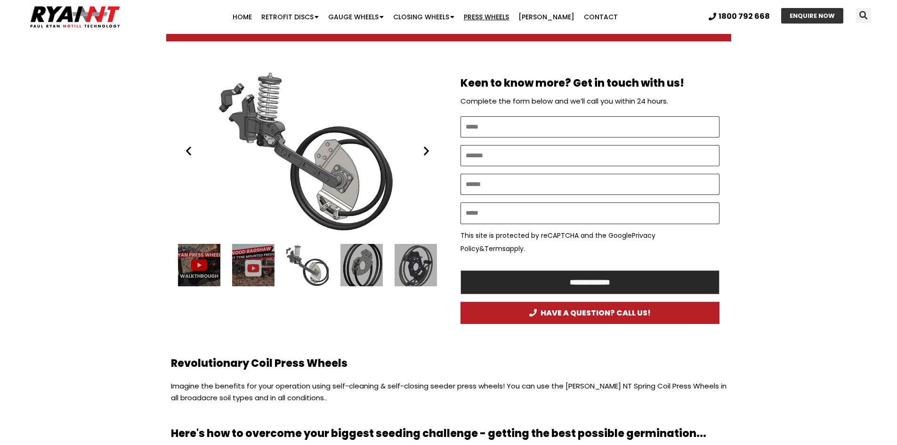
click at [376, 269] on div "5 / 24" at bounding box center [361, 265] width 42 height 42
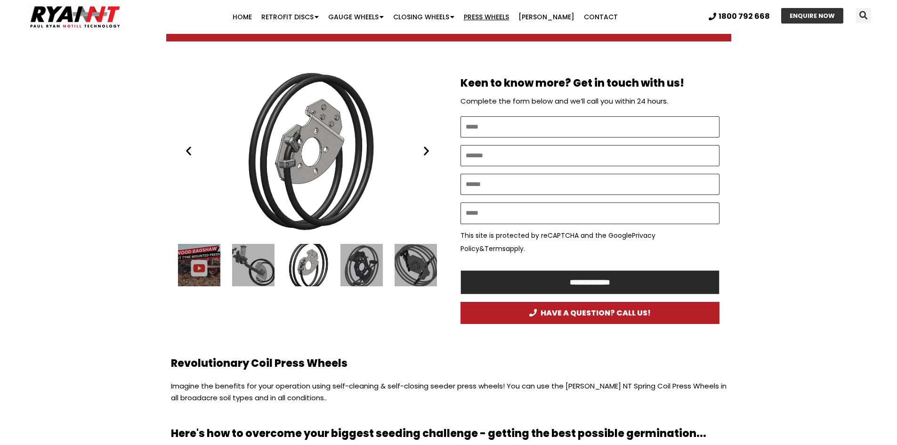
click at [375, 269] on div "6 / 24" at bounding box center [361, 265] width 42 height 42
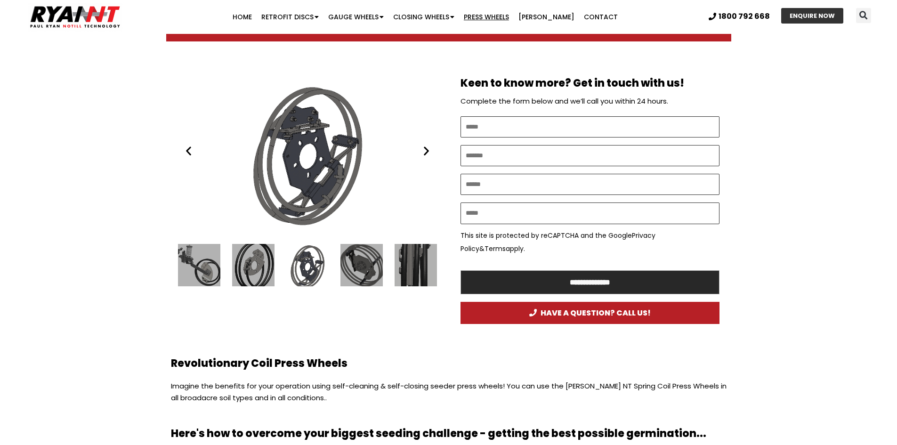
click at [375, 269] on div "7 / 24" at bounding box center [361, 265] width 42 height 42
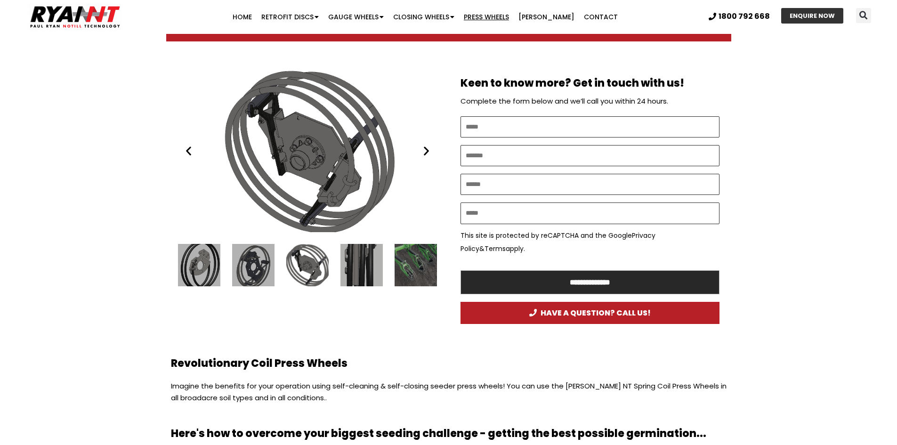
click at [375, 269] on div "8 / 24" at bounding box center [361, 265] width 42 height 42
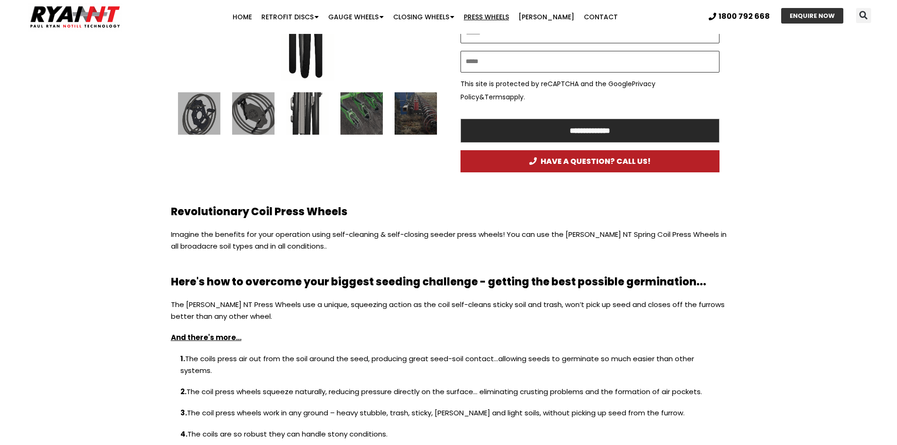
scroll to position [612, 0]
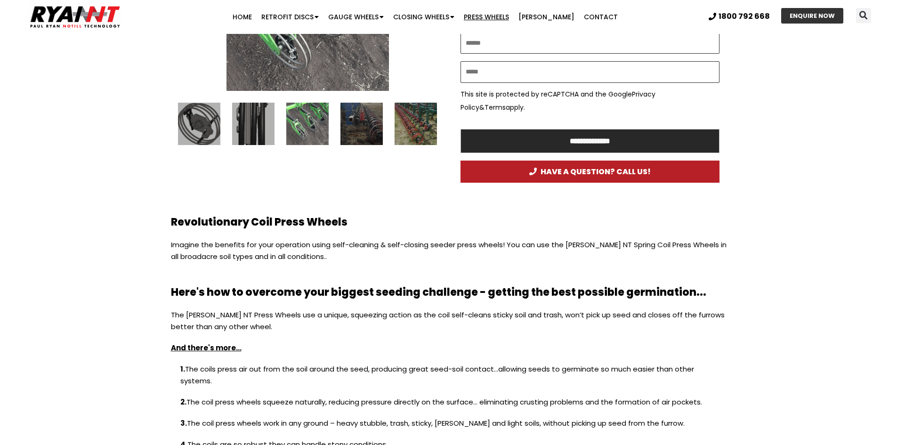
click at [317, 126] on div "RYAN NT (RFM NT) press wheel" at bounding box center [307, 124] width 42 height 42
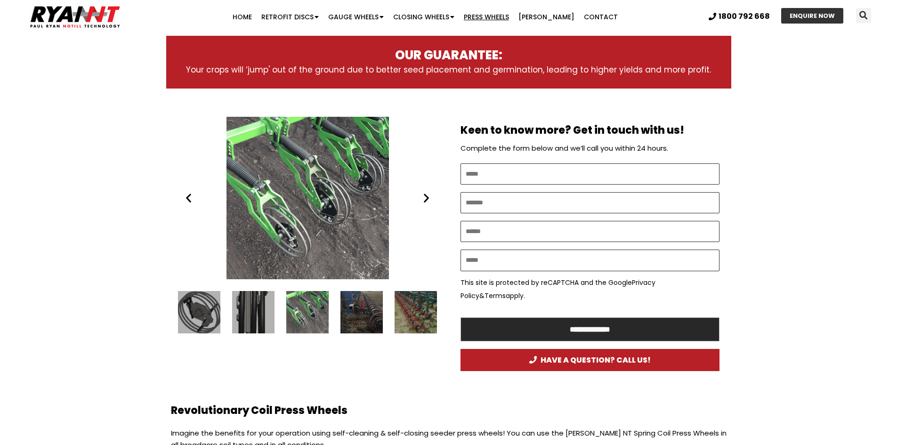
scroll to position [0, 0]
click at [369, 327] on div "10 / 24" at bounding box center [361, 312] width 42 height 42
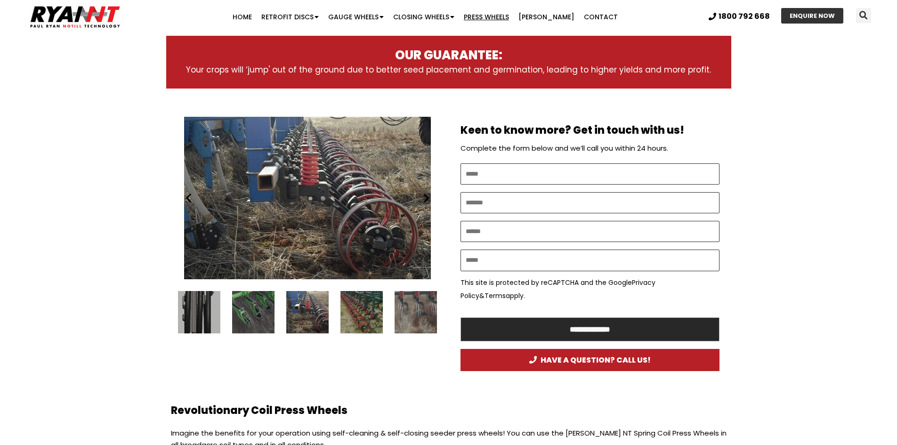
click at [355, 314] on div "11 / 24" at bounding box center [361, 312] width 42 height 42
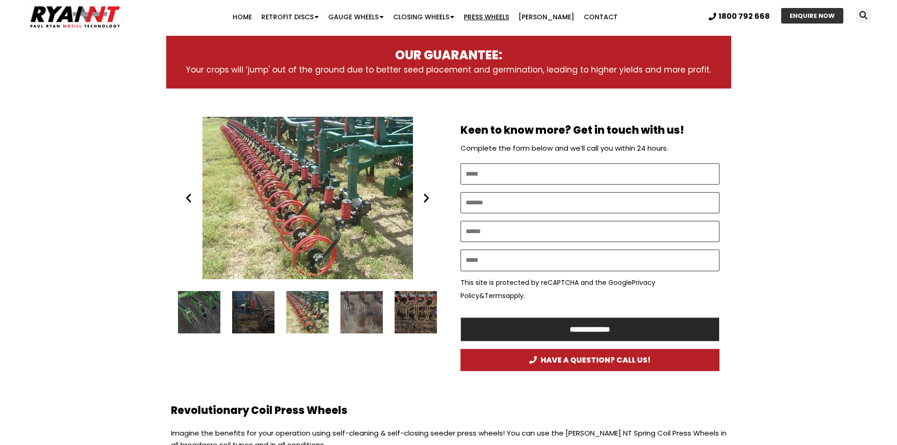
click at [355, 314] on div "12 / 24" at bounding box center [361, 312] width 42 height 42
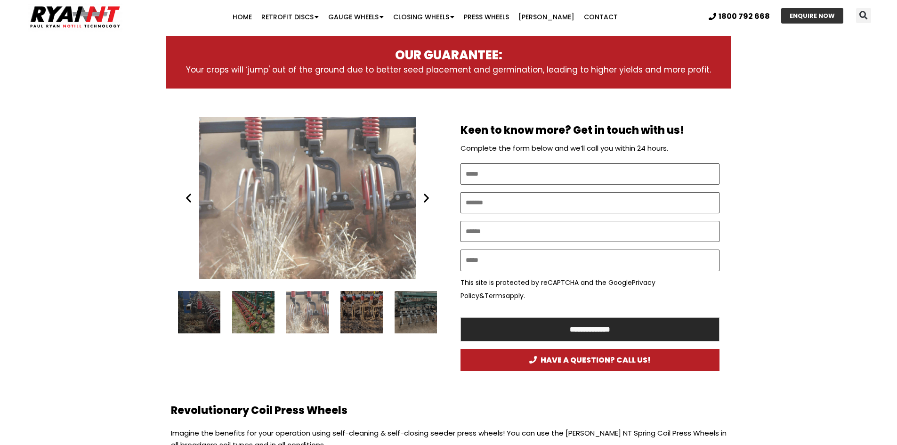
click at [355, 314] on div "13 / 24" at bounding box center [361, 312] width 42 height 42
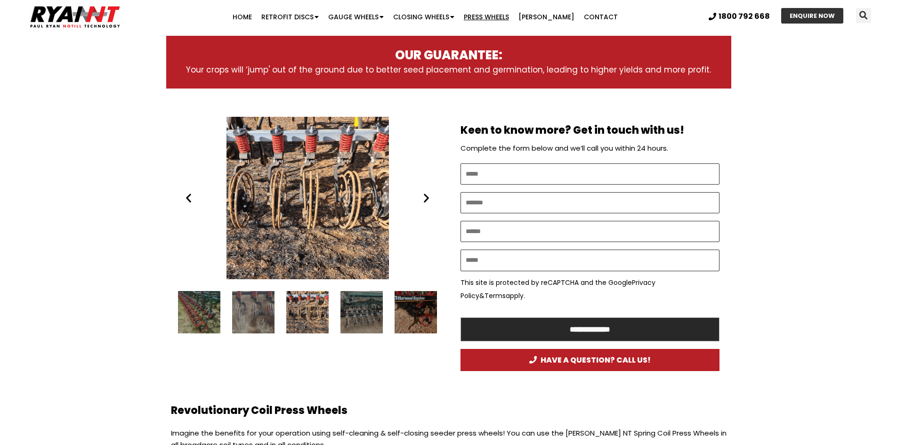
click at [355, 314] on div "14 / 24" at bounding box center [361, 312] width 42 height 42
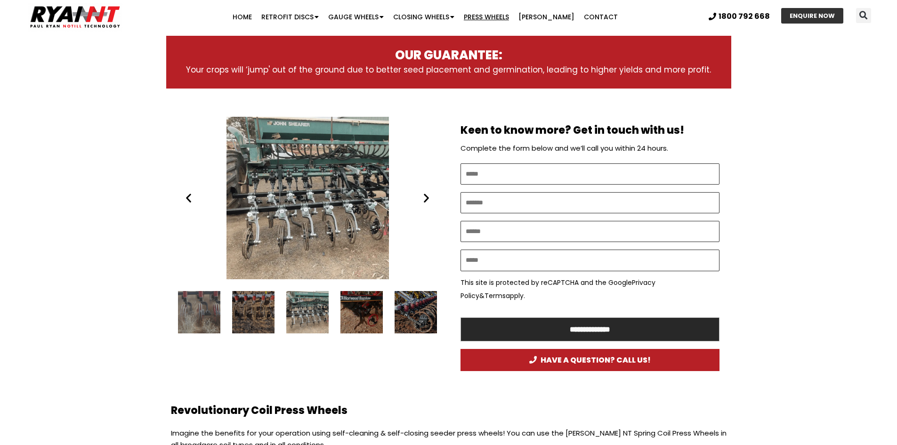
click at [355, 314] on div "15 / 24" at bounding box center [361, 312] width 42 height 42
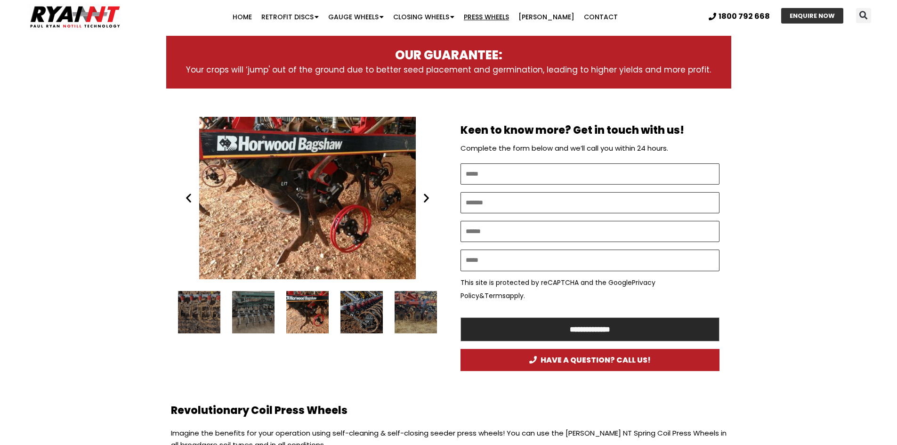
click at [355, 314] on div "16 / 24" at bounding box center [361, 312] width 42 height 42
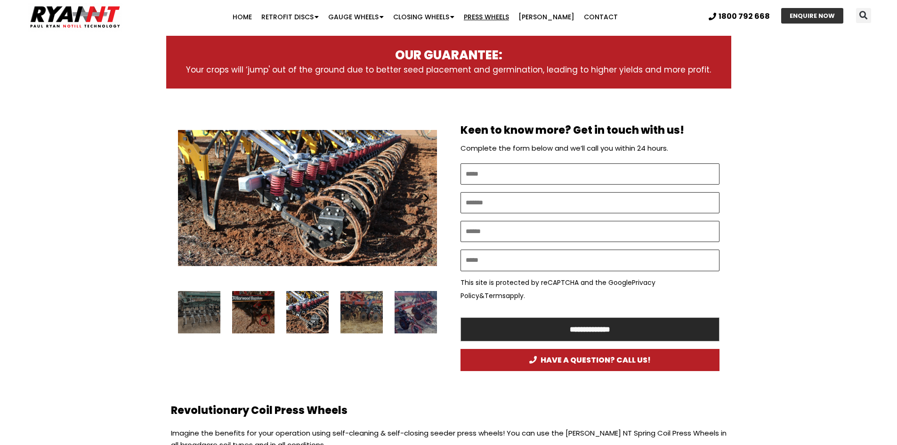
click at [355, 314] on div "17 / 24" at bounding box center [361, 312] width 42 height 42
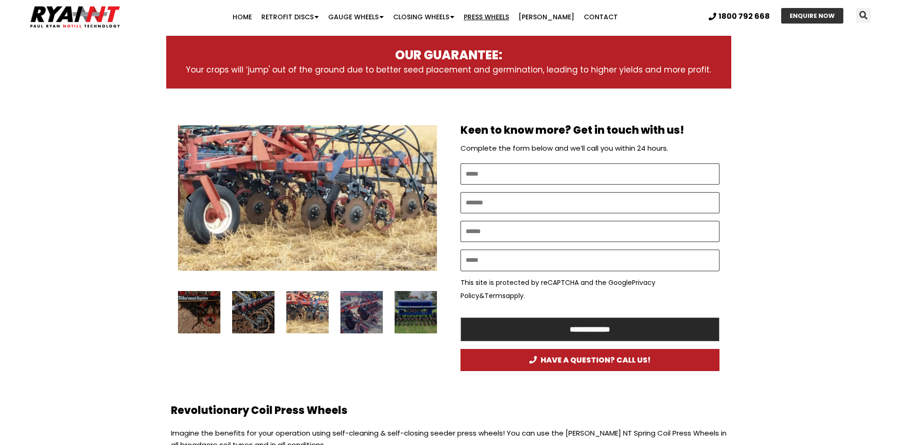
click at [355, 314] on div "18 / 24" at bounding box center [361, 312] width 42 height 42
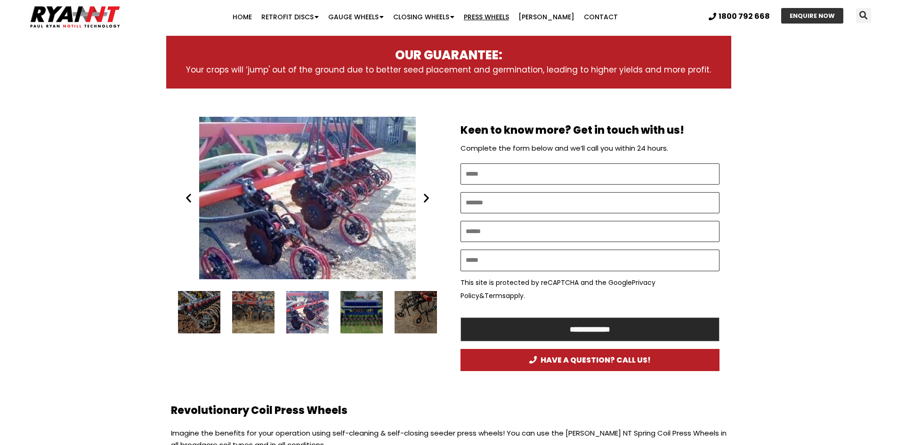
click at [416, 308] on div "20 / 24" at bounding box center [415, 312] width 42 height 42
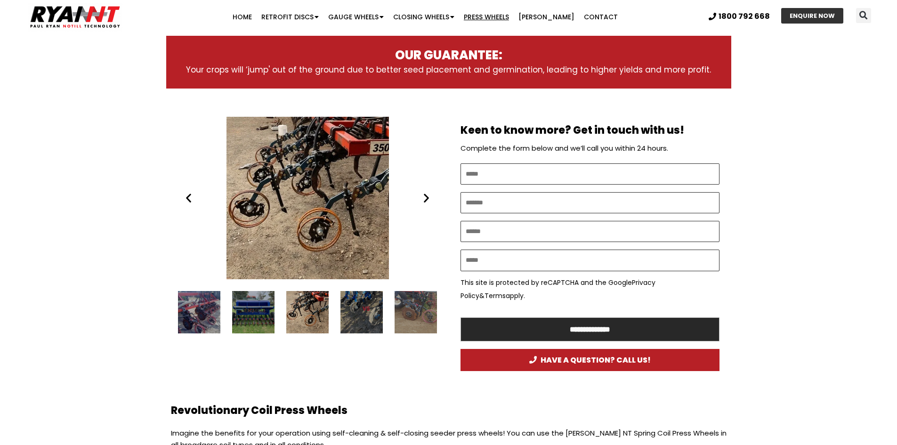
click at [360, 303] on div "21 / 24" at bounding box center [361, 312] width 42 height 42
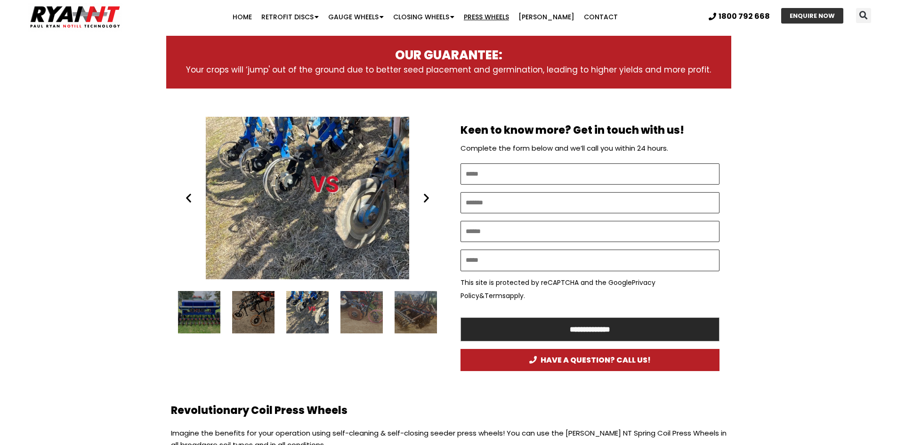
click at [352, 316] on div "22 / 24" at bounding box center [361, 312] width 42 height 42
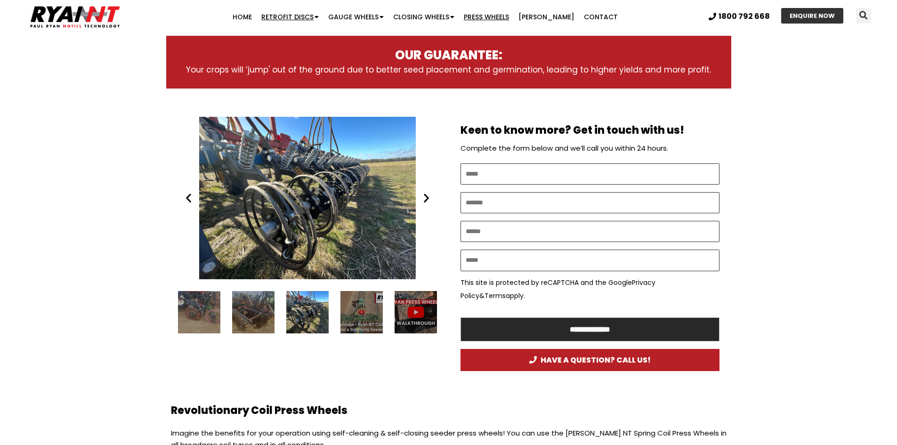
click at [290, 15] on link "Retrofit Discs" at bounding box center [290, 17] width 67 height 19
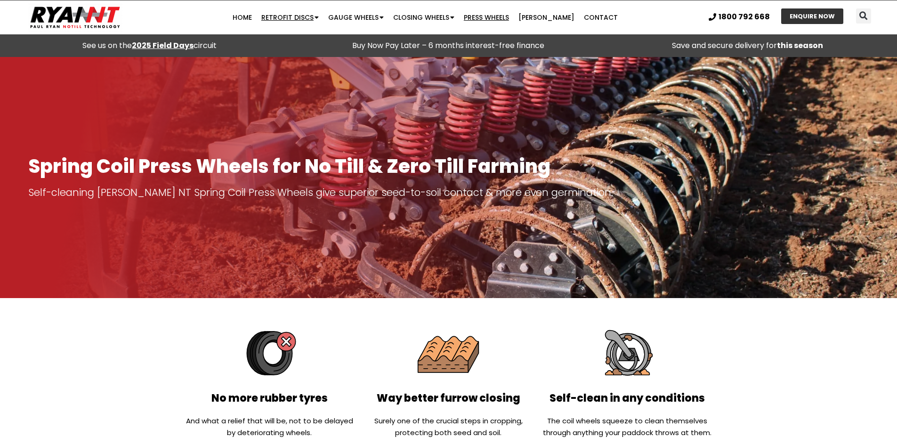
click at [319, 17] on span "Menu" at bounding box center [316, 17] width 5 height 16
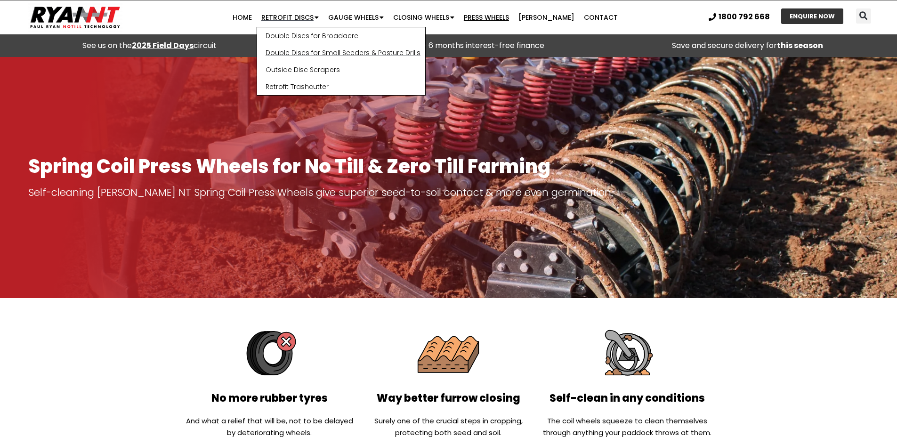
click at [323, 53] on link "Double Discs for Small Seeders & Pasture Drills" at bounding box center [341, 52] width 168 height 17
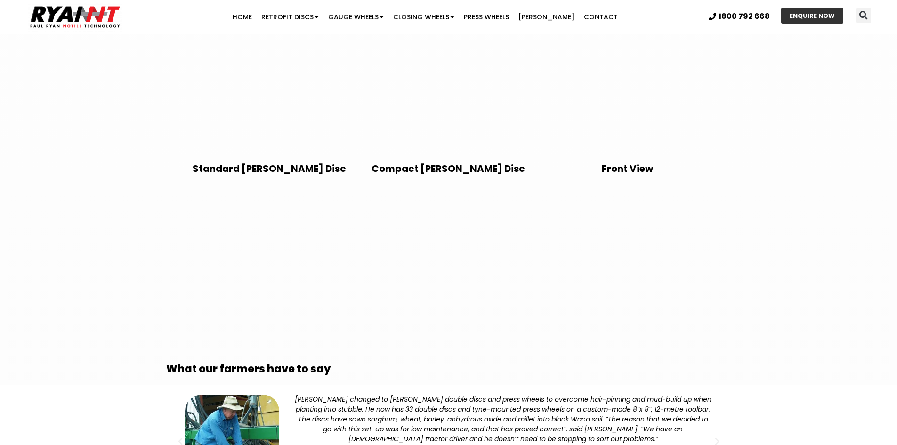
scroll to position [1836, 0]
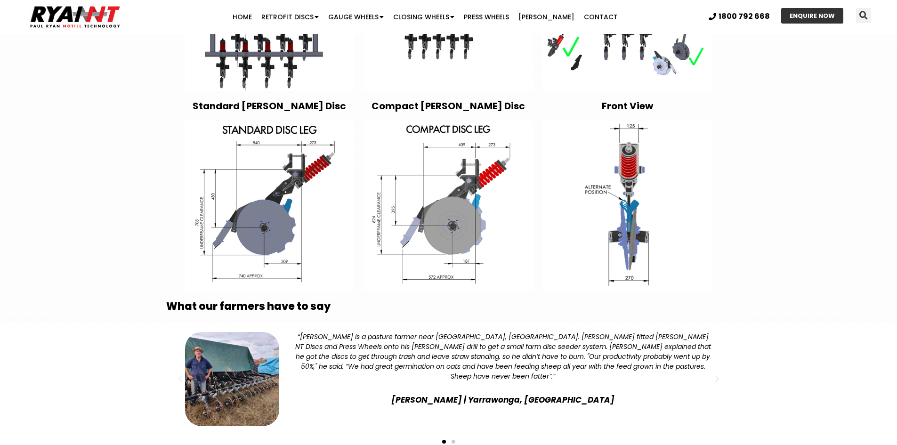
click at [452, 440] on span "Go to slide 2" at bounding box center [453, 442] width 4 height 4
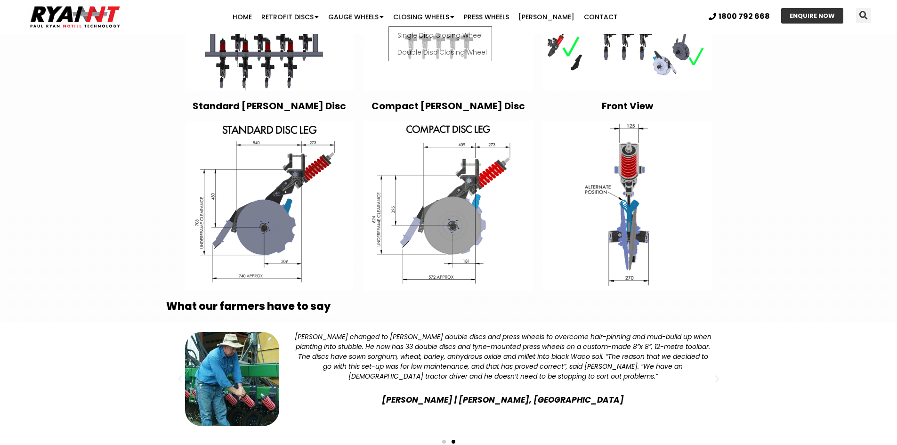
click at [536, 17] on link "[PERSON_NAME]" at bounding box center [546, 17] width 65 height 19
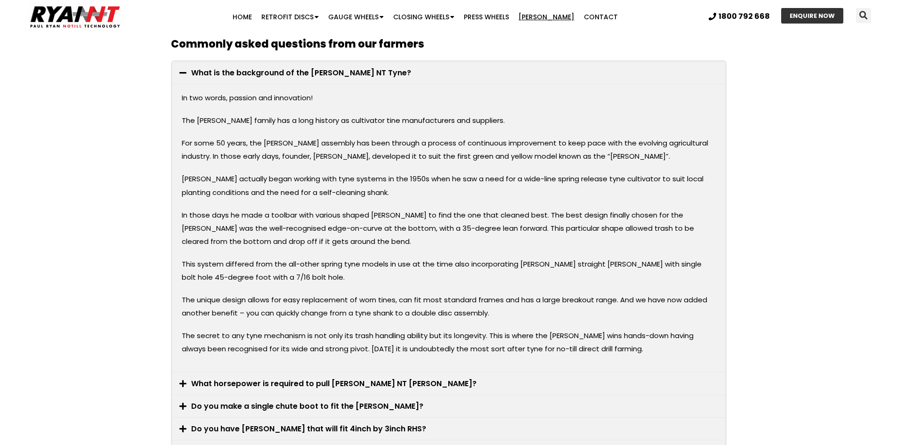
scroll to position [1553, 0]
